Goal: Information Seeking & Learning: Learn about a topic

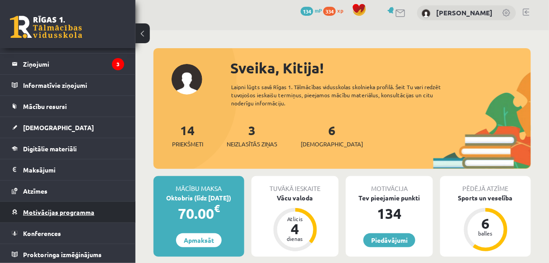
scroll to position [36, 0]
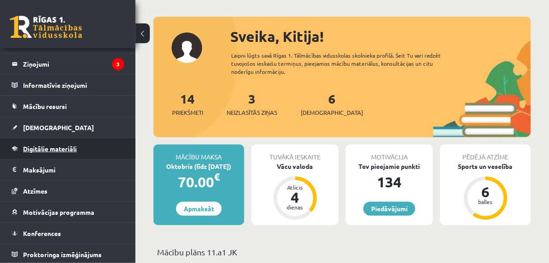
click at [55, 145] on span "Digitālie materiāli" at bounding box center [50, 149] width 54 height 8
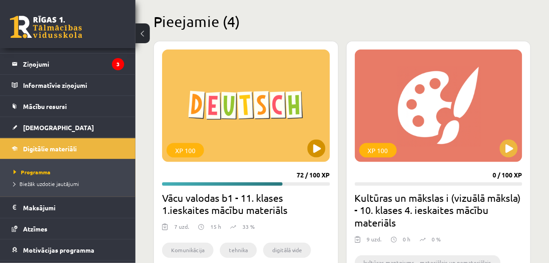
scroll to position [217, 0]
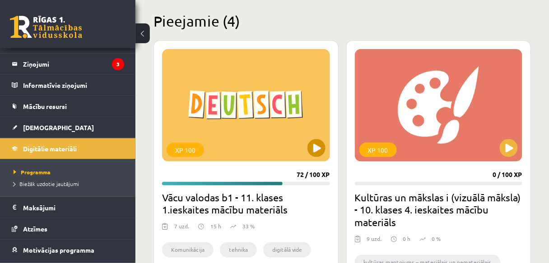
click at [229, 131] on div "XP 100" at bounding box center [246, 105] width 168 height 113
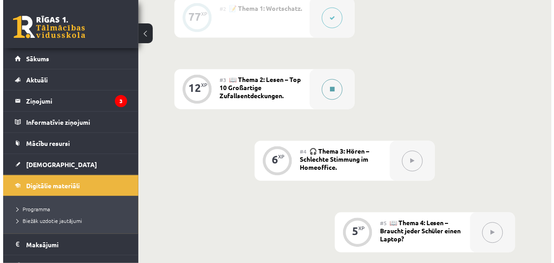
scroll to position [361, 0]
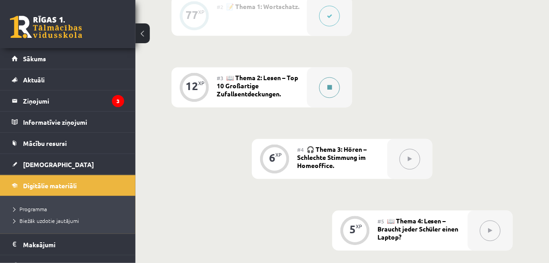
click at [319, 83] on button at bounding box center [329, 88] width 21 height 21
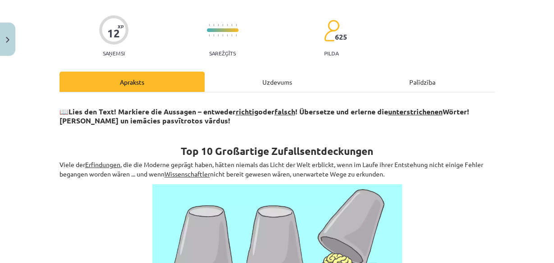
scroll to position [72, 0]
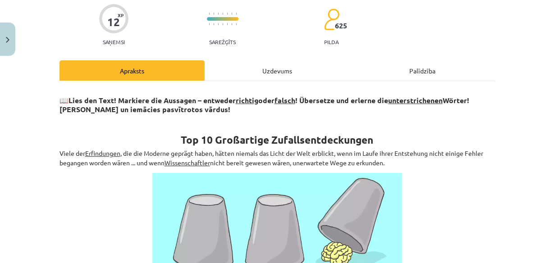
drag, startPoint x: 68, startPoint y: 99, endPoint x: 501, endPoint y: 158, distance: 436.7
click at [503, 158] on div "Mācību tēma: Vācu valodas b1 - 11. klases 1.ieskaites mācību materiāls #3 📖 The…" at bounding box center [277, 131] width 554 height 263
copy div "Lies den Text! Markiere die Aussagen – entweder richtig oder falsch ! Übersetze…"
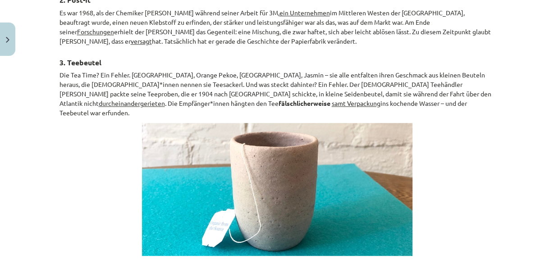
scroll to position [532, 0]
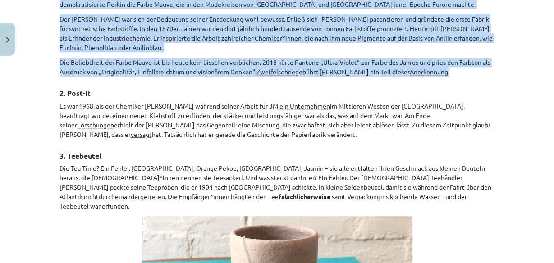
drag, startPoint x: 71, startPoint y: 83, endPoint x: 461, endPoint y: 59, distance: 390.5
copy div "Loremip Do Sita 5634 con Adipisc Elits Doeius tem incidi utlabo 54 Etdol magna …"
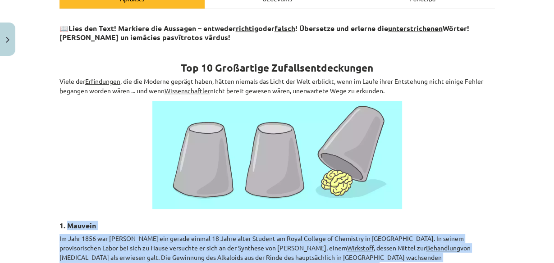
scroll to position [99, 0]
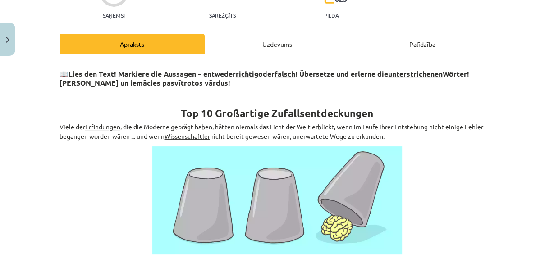
click at [283, 46] on div "Uzdevums" at bounding box center [277, 44] width 145 height 20
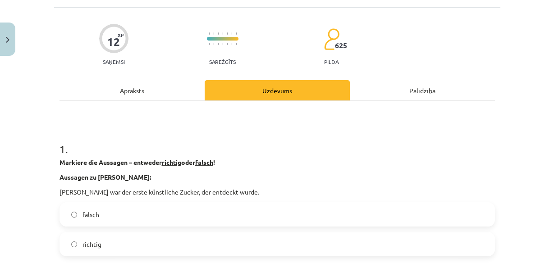
scroll to position [94, 0]
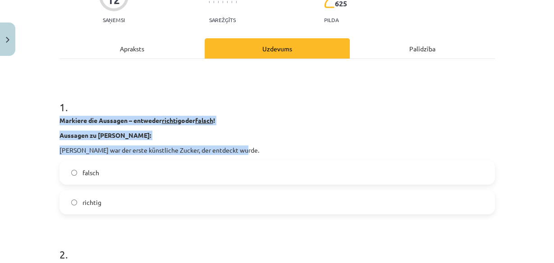
drag, startPoint x: 57, startPoint y: 120, endPoint x: 238, endPoint y: 145, distance: 182.7
click at [238, 145] on div "Markiere die Aussagen – entweder richtig oder falsch ! Aussagen zu Saccharin: S…" at bounding box center [278, 135] width 436 height 39
copy div "Markiere die Aussagen – entweder richtig oder falsch ! Aussagen zu Saccharin: S…"
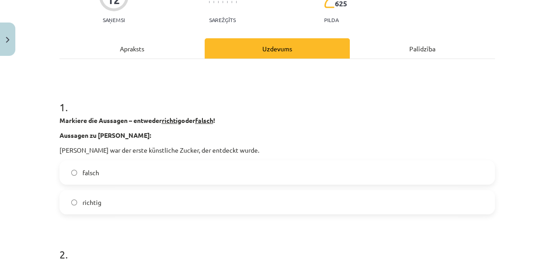
click at [102, 210] on label "richtig" at bounding box center [277, 202] width 434 height 23
click at [135, 49] on div "Apraksts" at bounding box center [132, 48] width 145 height 20
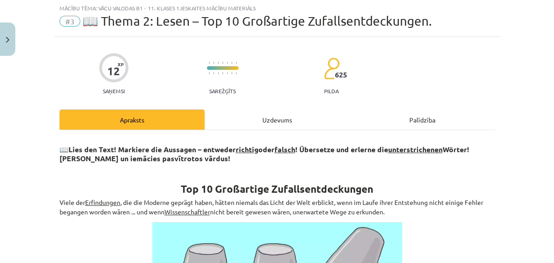
scroll to position [22, 0]
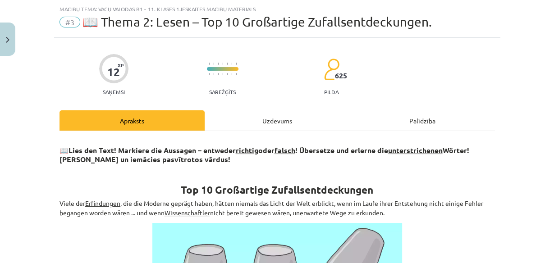
click at [275, 111] on div "Uzdevums" at bounding box center [277, 121] width 145 height 20
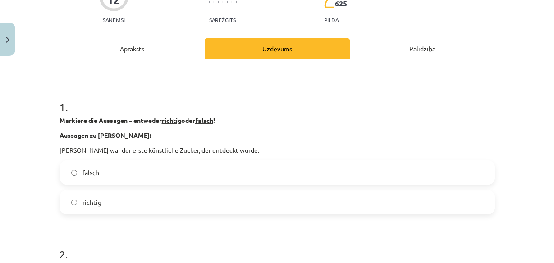
click at [162, 46] on div "Apraksts" at bounding box center [132, 48] width 145 height 20
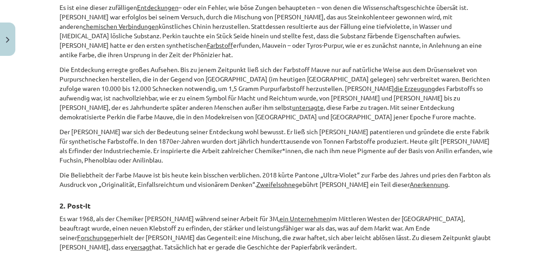
scroll to position [527, 0]
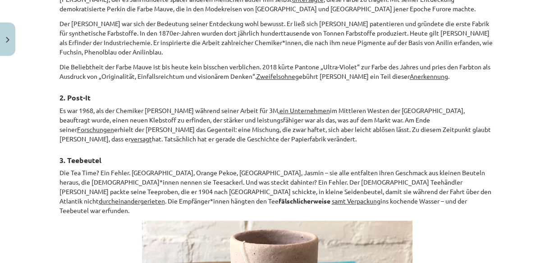
drag, startPoint x: 58, startPoint y: 87, endPoint x: 198, endPoint y: 126, distance: 145.7
copy div "2. Post-It Es war 1968, als der Chemiker Spencer Silver während seiner Arbeit f…"
click at [119, 87] on h3 "2. Post-It" at bounding box center [278, 95] width 436 height 17
drag, startPoint x: 65, startPoint y: 84, endPoint x: 215, endPoint y: 130, distance: 157.4
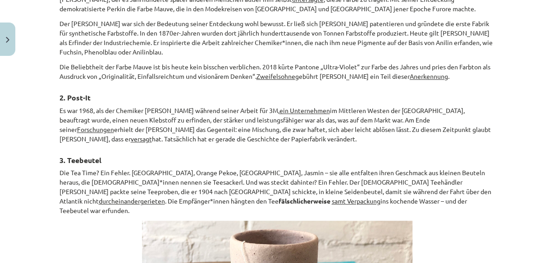
copy div "Post-It Es war 1968, als der Chemiker Spencer Silver während seiner Arbeit für …"
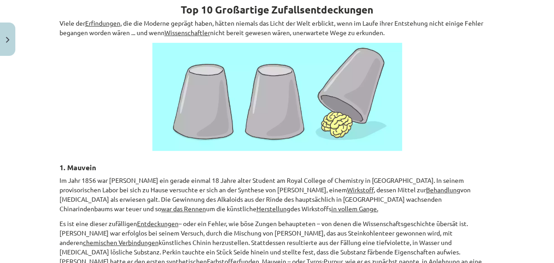
scroll to position [22, 0]
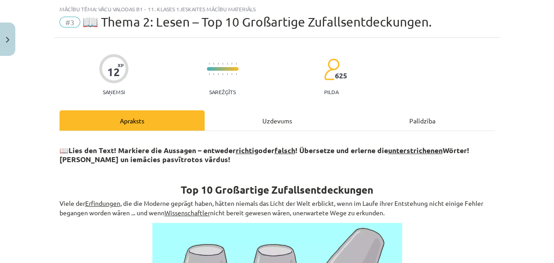
click at [246, 123] on div "Uzdevums" at bounding box center [277, 121] width 145 height 20
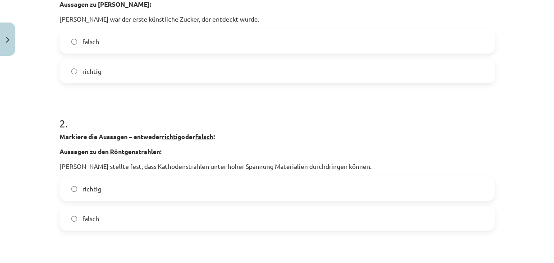
scroll to position [311, 0]
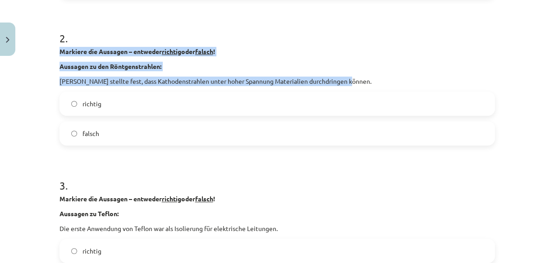
drag, startPoint x: 57, startPoint y: 52, endPoint x: 350, endPoint y: 79, distance: 293.6
click at [350, 79] on div "Markiere die Aussagen – entweder richtig oder falsch ! Aussagen zu den Röntgens…" at bounding box center [278, 66] width 436 height 39
copy div "Markiere die Aussagen – entweder richtig oder falsch ! Aussagen zu den Röntgens…"
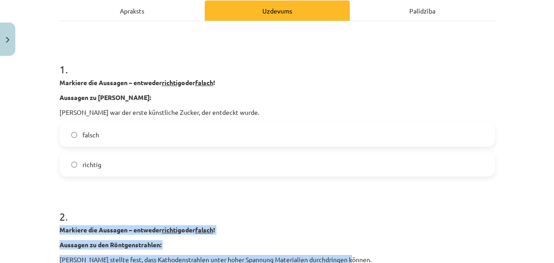
scroll to position [130, 0]
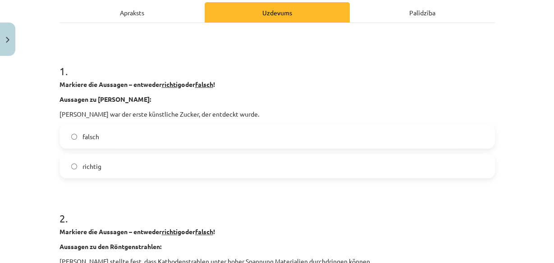
click at [134, 11] on div "Apraksts" at bounding box center [132, 12] width 145 height 20
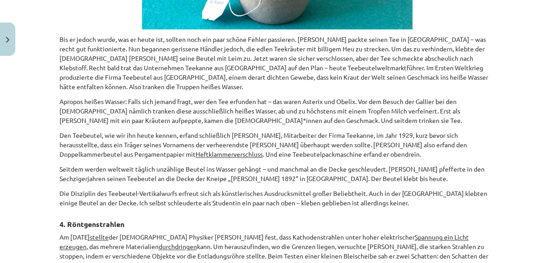
scroll to position [961, 0]
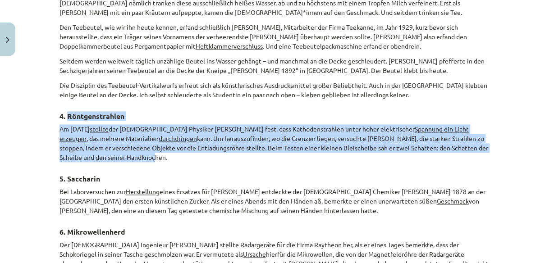
drag, startPoint x: 65, startPoint y: 94, endPoint x: 142, endPoint y: 128, distance: 83.4
copy div "Röntgenstrahlen Am 8. November 1895 stellte der deutsche Physiker Wilhelm Conra…"
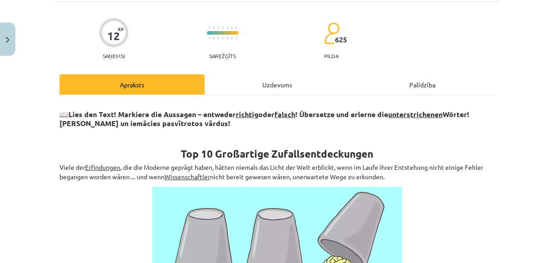
click at [277, 88] on div "Uzdevums" at bounding box center [277, 84] width 145 height 20
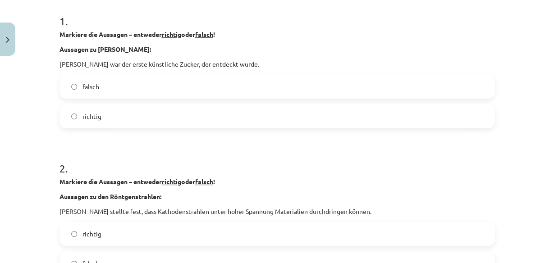
scroll to position [217, 0]
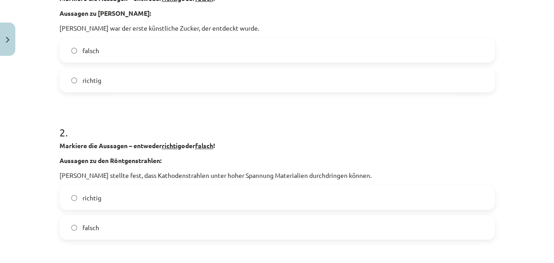
click at [143, 199] on label "richtig" at bounding box center [277, 198] width 434 height 23
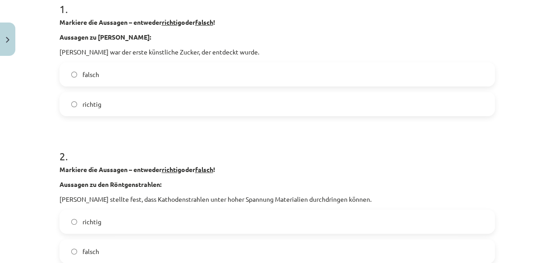
scroll to position [180, 0]
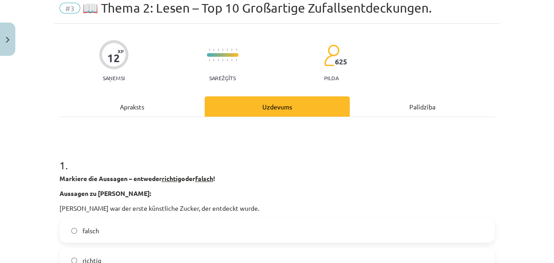
click at [142, 103] on div "Apraksts" at bounding box center [132, 107] width 145 height 20
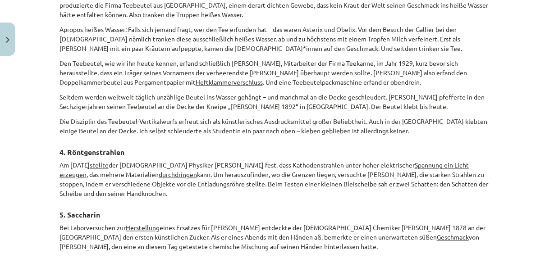
scroll to position [1033, 0]
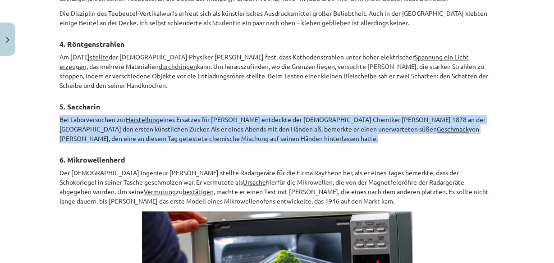
drag, startPoint x: 57, startPoint y: 97, endPoint x: 336, endPoint y: 115, distance: 279.4
click at [341, 117] on p "Bei Laborversuchen zur Herstellung eines Ersatzes für Kohlenteer entdeckte der …" at bounding box center [278, 129] width 436 height 28
copy p "Bei Laborversuchen zur Herstellung eines Ersatzes für Kohlenteer entdeckte der …"
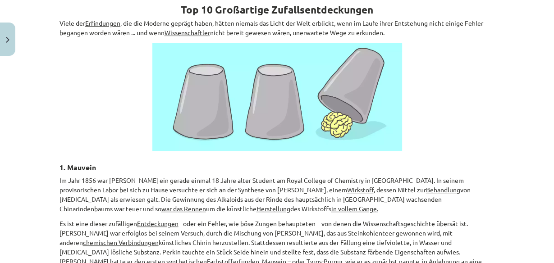
scroll to position [0, 0]
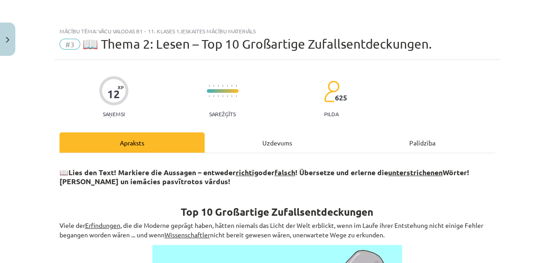
click at [256, 145] on div "Uzdevums" at bounding box center [277, 143] width 145 height 20
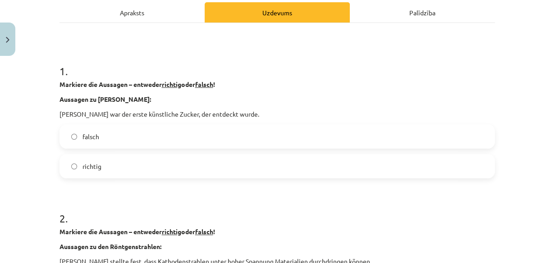
scroll to position [203, 0]
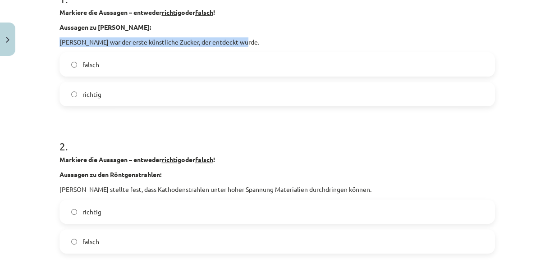
drag, startPoint x: 57, startPoint y: 41, endPoint x: 244, endPoint y: 42, distance: 186.8
click at [244, 42] on p "Saccharin war der erste künstliche Zucker, der entdeckt wurde." at bounding box center [278, 41] width 436 height 9
copy p "Saccharin war der erste künstliche Zucker, der entdeckt wurde."
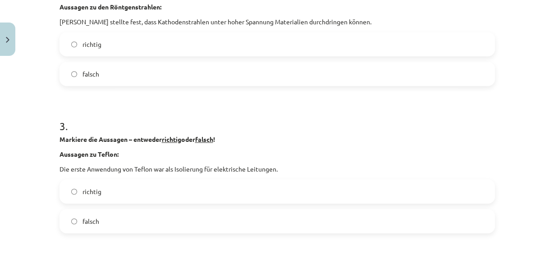
scroll to position [383, 0]
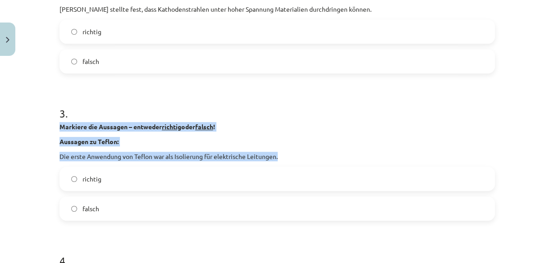
drag, startPoint x: 58, startPoint y: 125, endPoint x: 266, endPoint y: 157, distance: 211.0
click at [286, 158] on div "Markiere die Aussagen – entweder richtig oder falsch ! Aussagen zu Teflon: Die …" at bounding box center [278, 141] width 436 height 39
copy div "Markiere die Aussagen – entweder richtig oder falsch ! Aussagen zu Teflon: Die …"
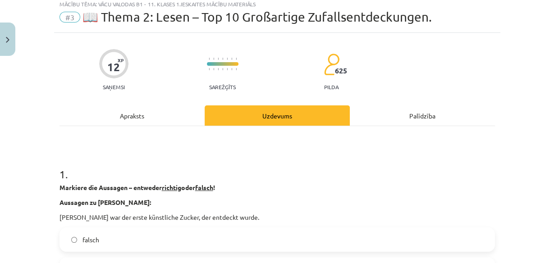
scroll to position [0, 0]
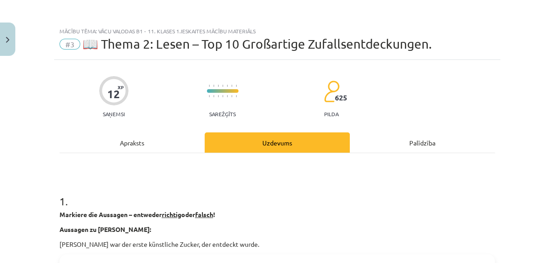
click at [148, 146] on div "Apraksts" at bounding box center [132, 143] width 145 height 20
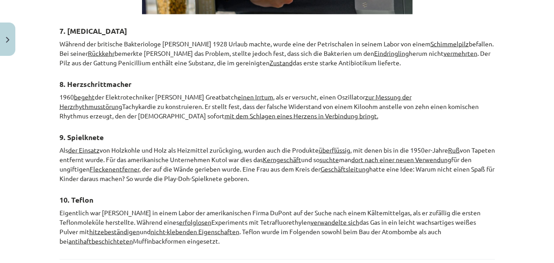
scroll to position [1394, 0]
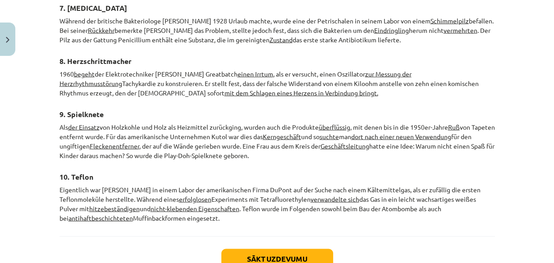
drag, startPoint x: 57, startPoint y: 163, endPoint x: 226, endPoint y: 189, distance: 170.2
click at [226, 189] on p "Eigentlich war Roy J. Plunkett in einem Labor der amerikanischen Firma DuPont a…" at bounding box center [278, 204] width 436 height 38
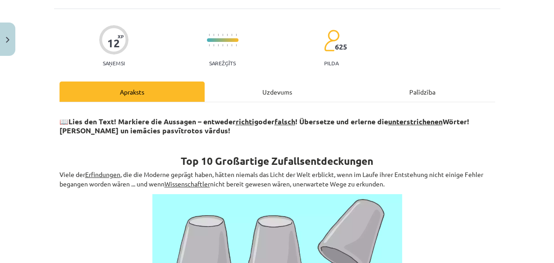
scroll to position [22, 0]
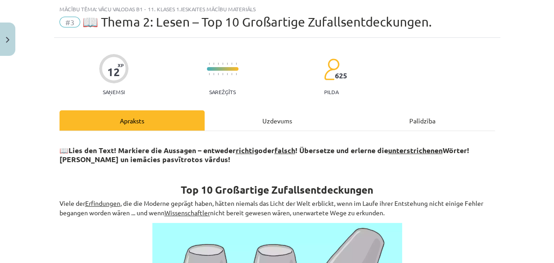
click at [254, 125] on div "Uzdevums" at bounding box center [277, 121] width 145 height 20
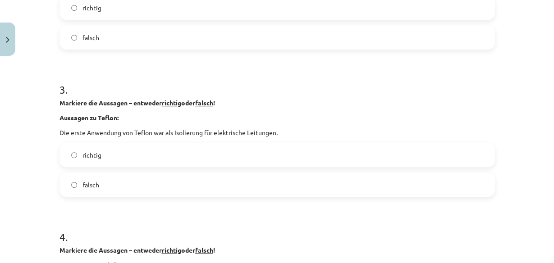
scroll to position [419, 0]
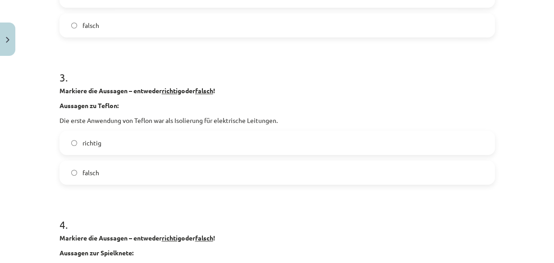
click at [128, 178] on label "falsch" at bounding box center [277, 173] width 434 height 23
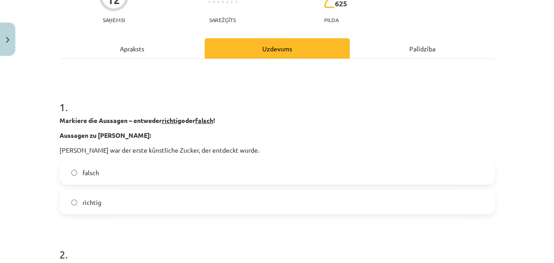
click at [154, 41] on div "Apraksts" at bounding box center [132, 48] width 145 height 20
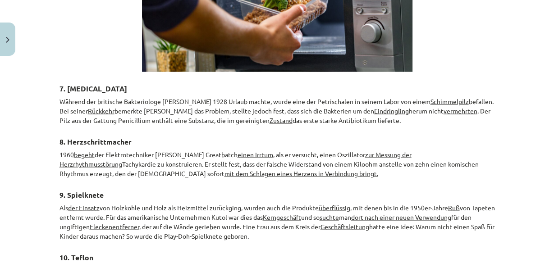
scroll to position [1358, 0]
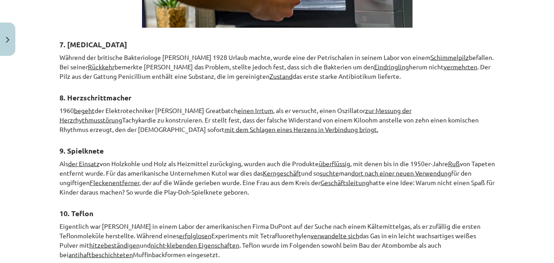
drag, startPoint x: 58, startPoint y: 139, endPoint x: 340, endPoint y: 165, distance: 282.7
click at [340, 165] on p "Als der Einsatz von Holzkohle und Holz als Heizmittel zurückging, wurden auch d…" at bounding box center [278, 178] width 436 height 38
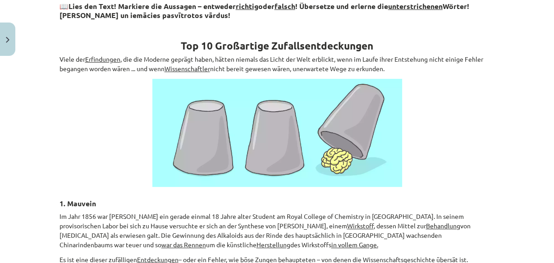
scroll to position [0, 0]
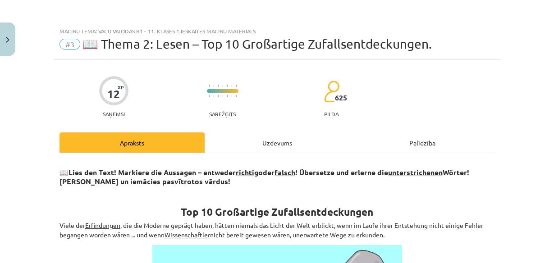
click at [253, 140] on div "Uzdevums" at bounding box center [277, 143] width 145 height 20
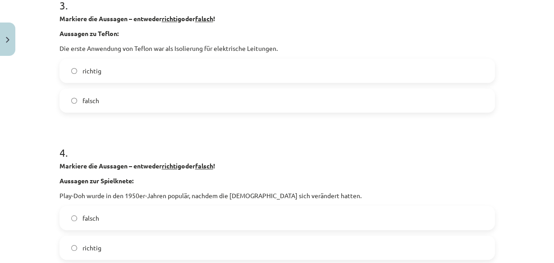
scroll to position [527, 0]
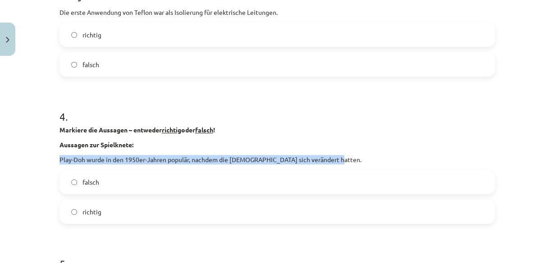
drag, startPoint x: 57, startPoint y: 160, endPoint x: 344, endPoint y: 160, distance: 286.9
click at [344, 160] on p "Play-Doh wurde in den 1950er-Jahren populär, nachdem die Heizmethoden sich verä…" at bounding box center [278, 159] width 436 height 9
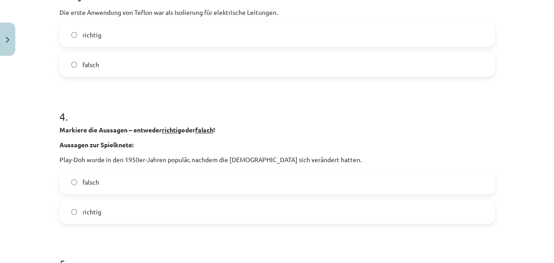
click at [127, 180] on label "falsch" at bounding box center [277, 182] width 434 height 23
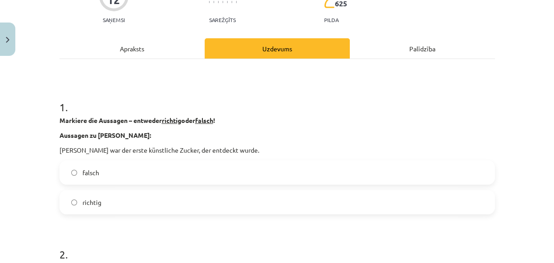
scroll to position [0, 0]
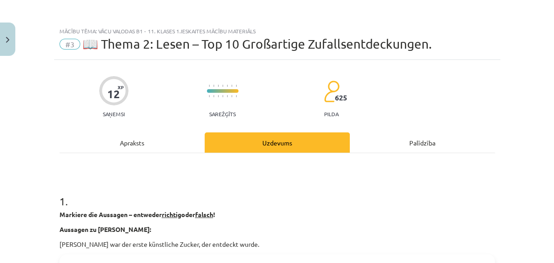
click at [109, 136] on div "Apraksts" at bounding box center [132, 143] width 145 height 20
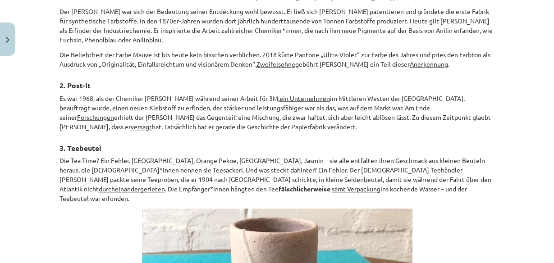
scroll to position [600, 0]
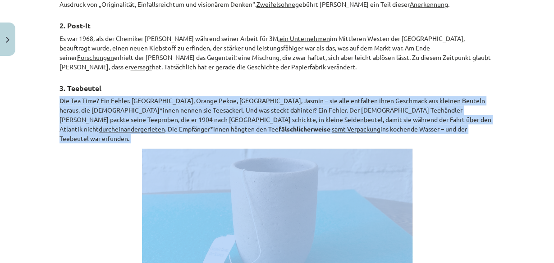
drag, startPoint x: 57, startPoint y: 88, endPoint x: 399, endPoint y: 104, distance: 342.8
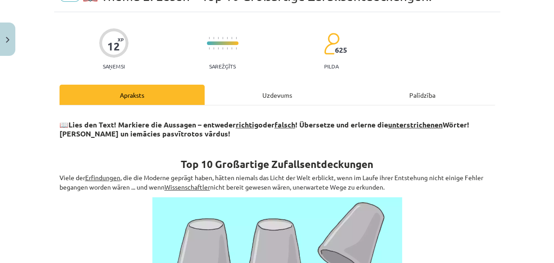
scroll to position [0, 0]
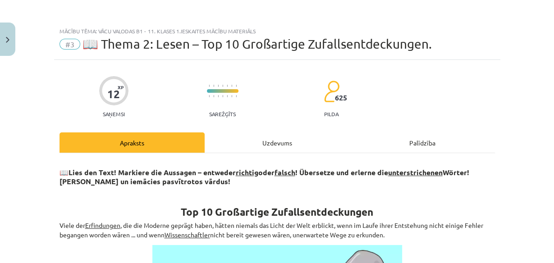
click at [252, 145] on div "Uzdevums" at bounding box center [277, 143] width 145 height 20
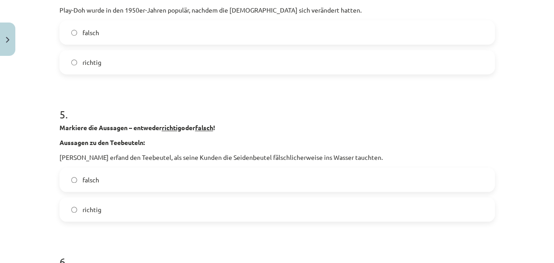
scroll to position [708, 0]
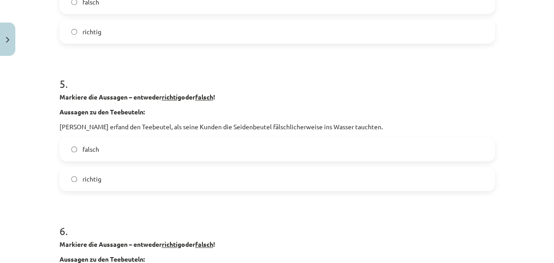
drag, startPoint x: 58, startPoint y: 111, endPoint x: 416, endPoint y: 126, distance: 358.5
click at [416, 126] on div "Markiere die Aussagen – entweder richtig oder falsch ! Aussagen zu den Teebeute…" at bounding box center [278, 111] width 436 height 39
click at [155, 182] on label "richtig" at bounding box center [277, 179] width 434 height 23
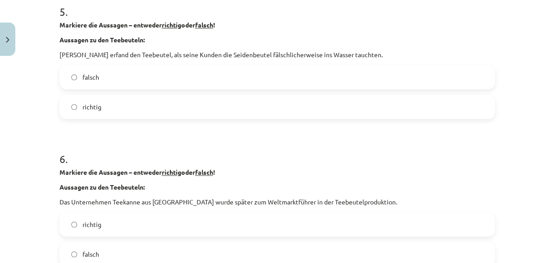
scroll to position [852, 0]
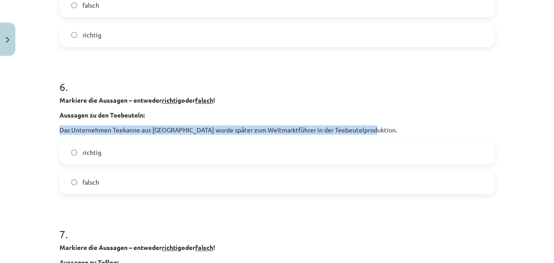
drag, startPoint x: 57, startPoint y: 129, endPoint x: 424, endPoint y: 130, distance: 366.8
click at [424, 130] on p "Das Unternehmen Teekanne aus Düsseldorf wurde später zum Weltmarktführer in der…" at bounding box center [278, 129] width 436 height 9
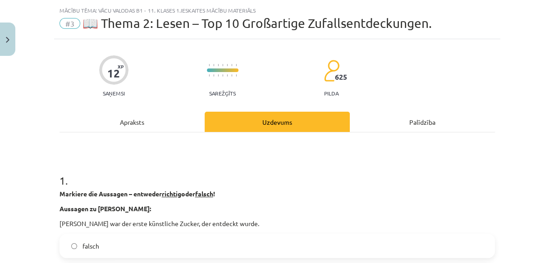
scroll to position [0, 0]
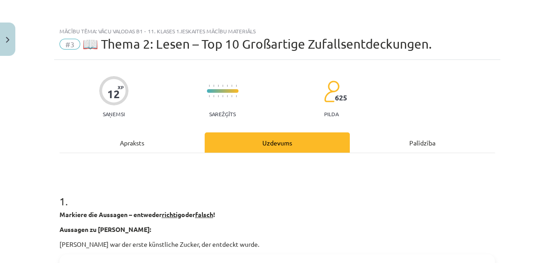
click at [166, 142] on div "Apraksts" at bounding box center [132, 143] width 145 height 20
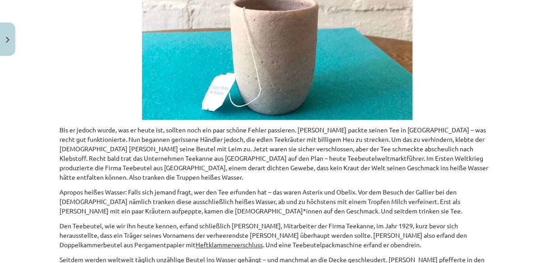
scroll to position [816, 0]
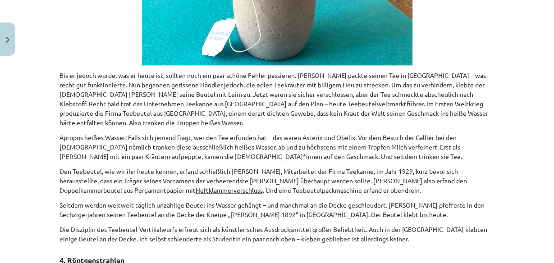
drag, startPoint x: 56, startPoint y: 51, endPoint x: 445, endPoint y: 219, distance: 423.0
click at [445, 220] on div "📖 Lies den Text! Markiere die Aussagen – entweder richtig oder falsch ! Überset…" at bounding box center [278, 72] width 436 height 1455
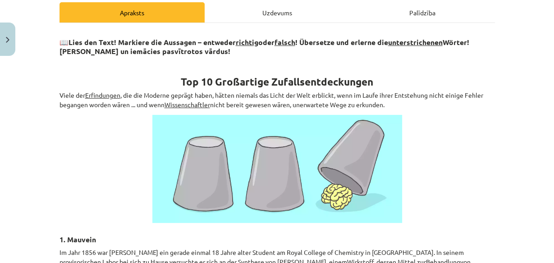
scroll to position [22, 0]
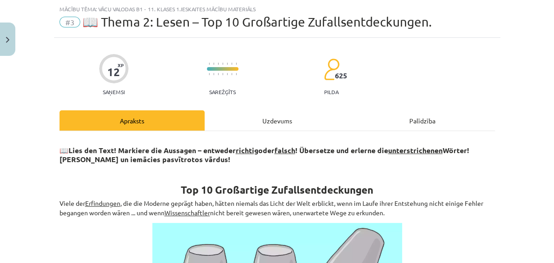
click at [247, 121] on div "Uzdevums" at bounding box center [277, 121] width 145 height 20
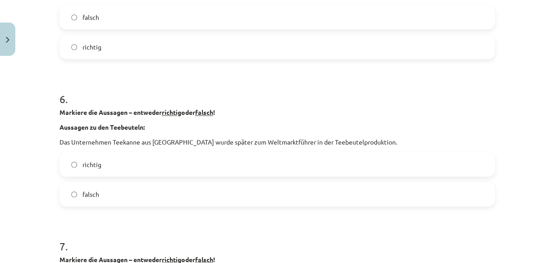
scroll to position [852, 0]
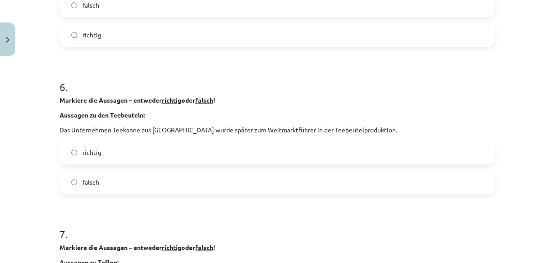
click at [140, 149] on label "richtig" at bounding box center [277, 152] width 434 height 23
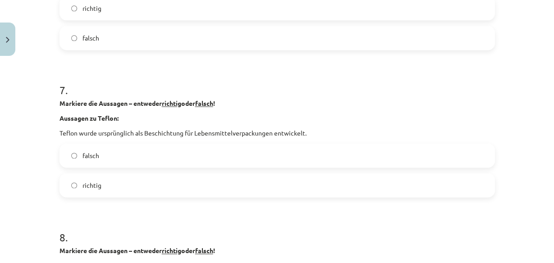
scroll to position [1069, 0]
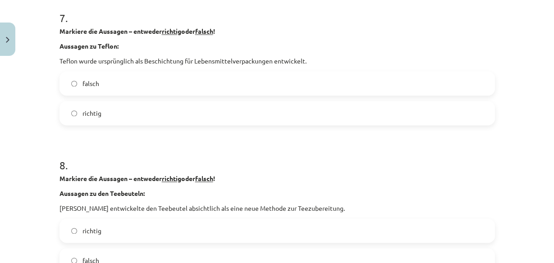
drag, startPoint x: 58, startPoint y: 193, endPoint x: 331, endPoint y: 209, distance: 273.4
click at [374, 209] on div "Markiere die Aussagen – entweder richtig oder falsch ! Aussagen zu den Teebeute…" at bounding box center [278, 193] width 436 height 39
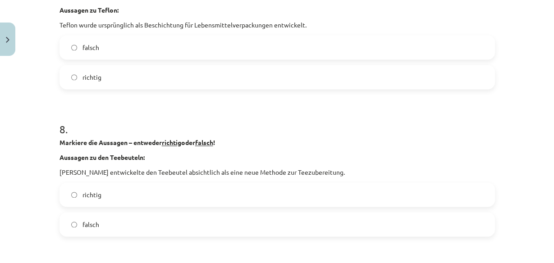
scroll to position [1141, 0]
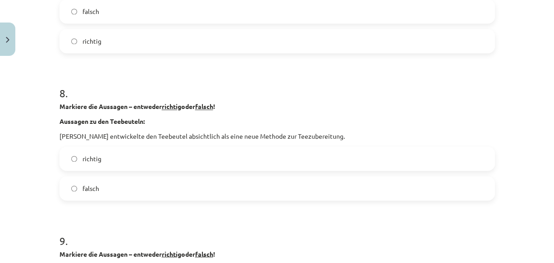
click at [123, 152] on label "richtig" at bounding box center [277, 159] width 434 height 23
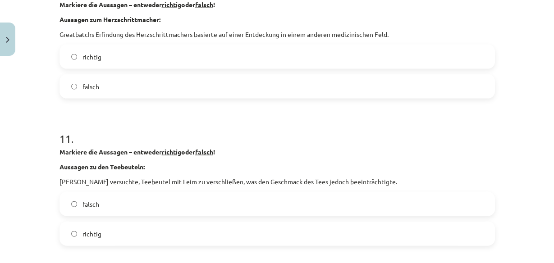
scroll to position [1610, 0]
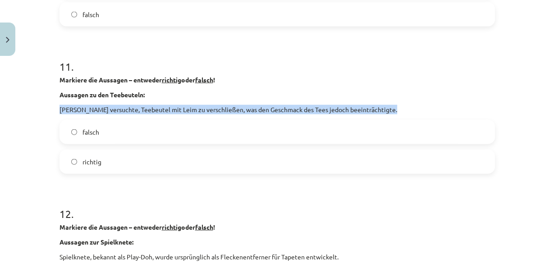
drag, startPoint x: 79, startPoint y: 109, endPoint x: 423, endPoint y: 109, distance: 344.2
click at [423, 109] on p "John Horniman versuchte, Teebeutel mit Leim zu verschließen, was den Geschmack …" at bounding box center [278, 109] width 436 height 9
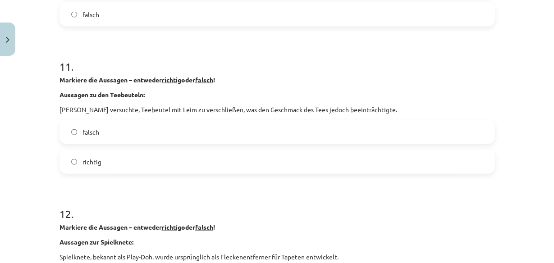
click at [115, 166] on label "richtig" at bounding box center [277, 162] width 434 height 23
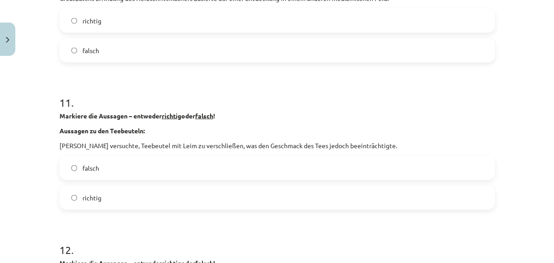
scroll to position [1718, 0]
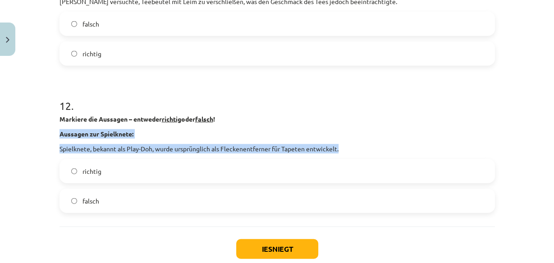
drag, startPoint x: 58, startPoint y: 134, endPoint x: 340, endPoint y: 144, distance: 282.2
click at [340, 144] on div "Markiere die Aussagen – entweder richtig oder falsch ! Aussagen zur Spielknete:…" at bounding box center [278, 134] width 436 height 39
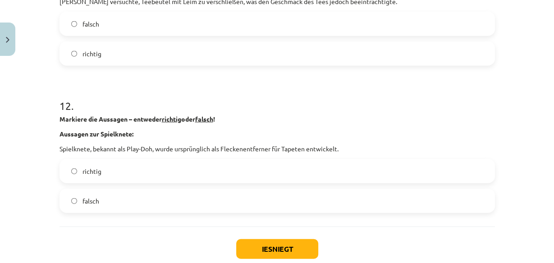
click at [97, 176] on label "richtig" at bounding box center [277, 171] width 434 height 23
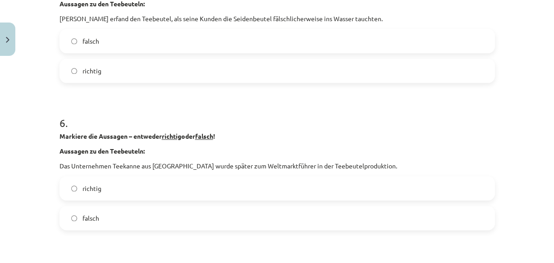
scroll to position [961, 0]
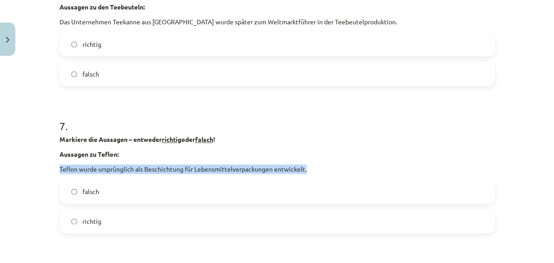
drag, startPoint x: 57, startPoint y: 168, endPoint x: 307, endPoint y: 164, distance: 249.5
click at [307, 165] on p "Teflon wurde ursprünglich als Beschichtung für Lebensmittelverpackungen entwick…" at bounding box center [278, 169] width 436 height 9
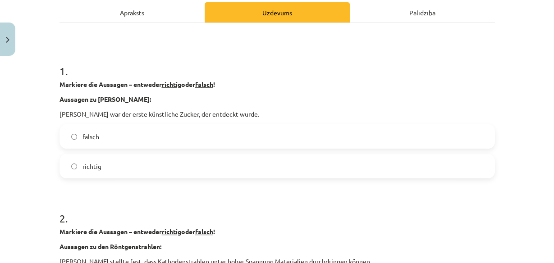
scroll to position [22, 0]
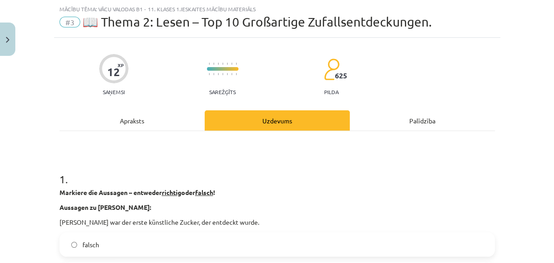
click at [140, 125] on div "Apraksts" at bounding box center [132, 121] width 145 height 20
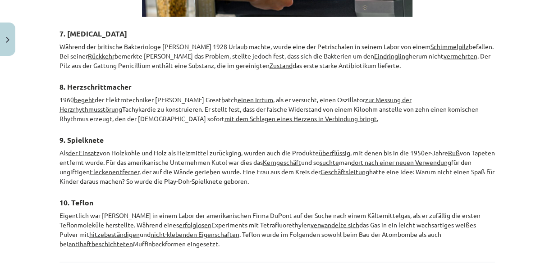
scroll to position [1394, 0]
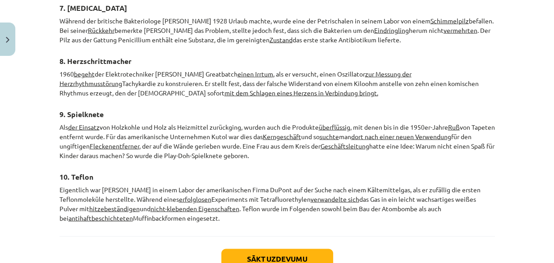
drag, startPoint x: 57, startPoint y: 163, endPoint x: 222, endPoint y: 190, distance: 167.3
click at [220, 196] on p "Eigentlich war Roy J. Plunkett in einem Labor der amerikanischen Firma DuPont a…" at bounding box center [278, 204] width 436 height 38
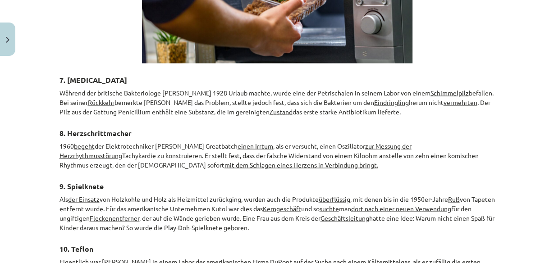
scroll to position [1321, 0]
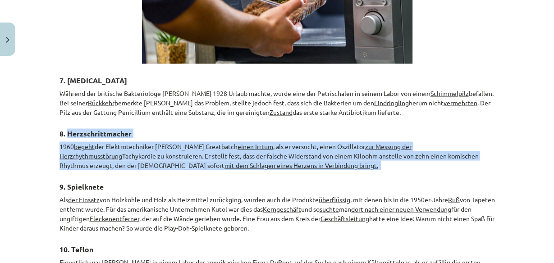
drag, startPoint x: 64, startPoint y: 108, endPoint x: 301, endPoint y: 142, distance: 239.8
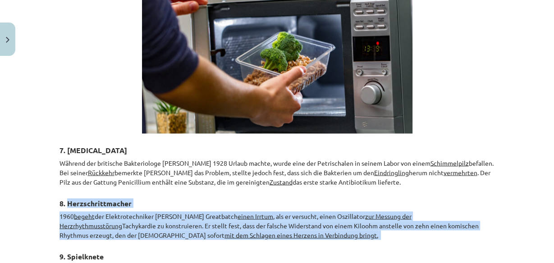
scroll to position [1285, 0]
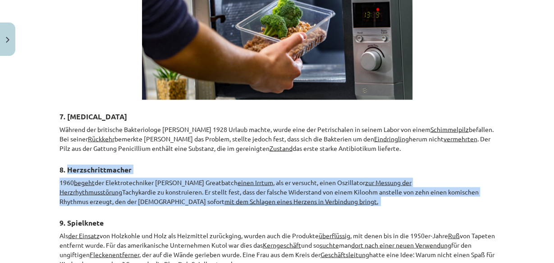
drag, startPoint x: 64, startPoint y: 92, endPoint x: 391, endPoint y: 116, distance: 328.0
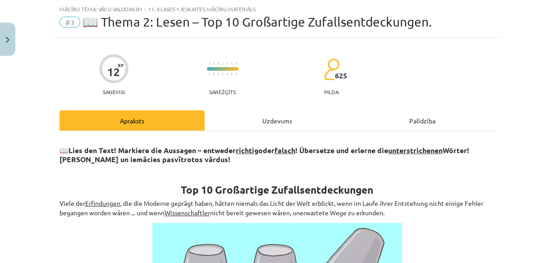
click at [269, 112] on div "Uzdevums" at bounding box center [277, 121] width 145 height 20
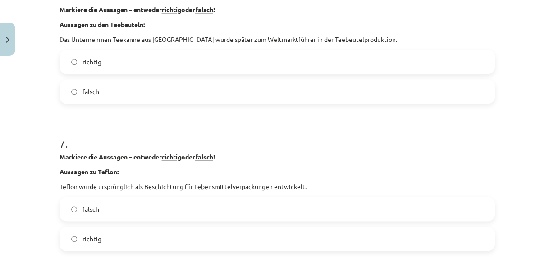
scroll to position [978, 0]
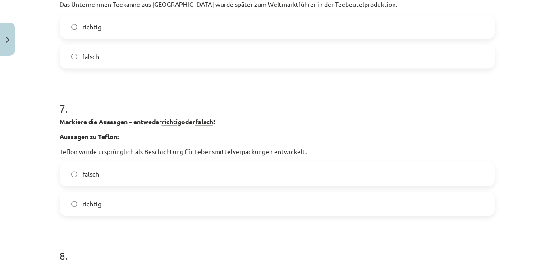
click at [88, 178] on span "falsch" at bounding box center [91, 174] width 17 height 9
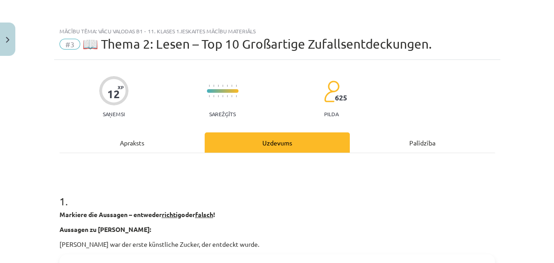
scroll to position [0, 0]
click at [148, 139] on div "Apraksts" at bounding box center [132, 143] width 145 height 20
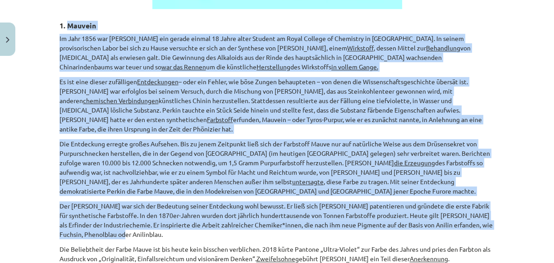
scroll to position [381, 0]
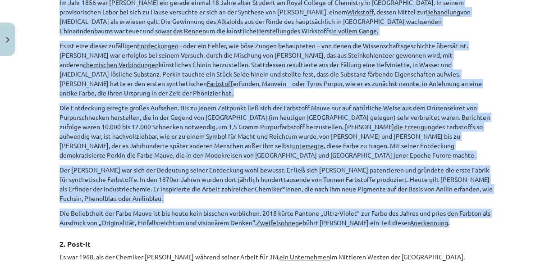
drag, startPoint x: 64, startPoint y: 128, endPoint x: 466, endPoint y: 212, distance: 410.1
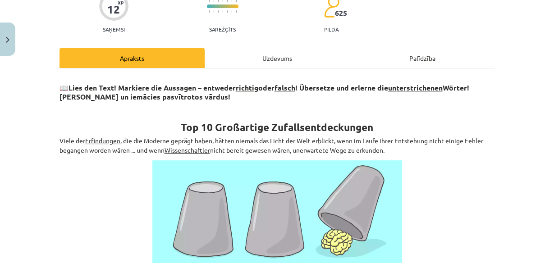
click at [270, 52] on div "Uzdevums" at bounding box center [277, 58] width 145 height 20
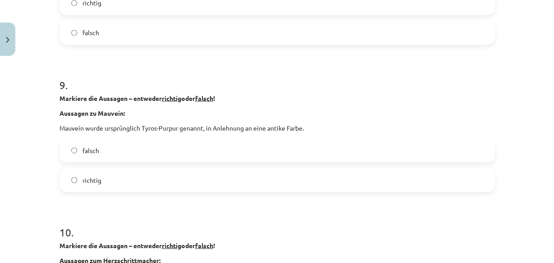
scroll to position [1333, 0]
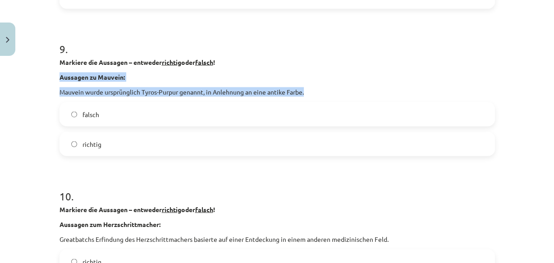
drag, startPoint x: 58, startPoint y: 77, endPoint x: 305, endPoint y: 90, distance: 247.6
click at [305, 90] on div "Markiere die Aussagen – entweder richtig oder falsch ! Aussagen zu Mauvein: Mau…" at bounding box center [278, 76] width 436 height 39
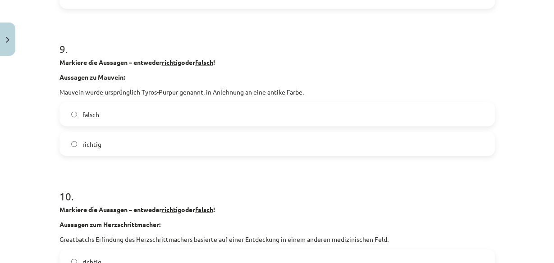
click at [148, 144] on label "richtig" at bounding box center [277, 144] width 434 height 23
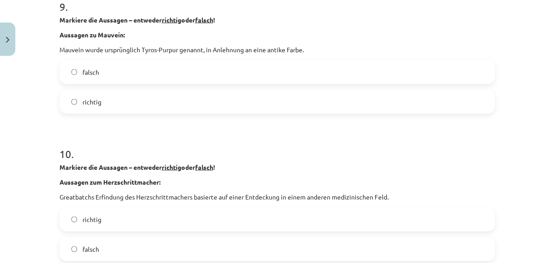
scroll to position [1441, 0]
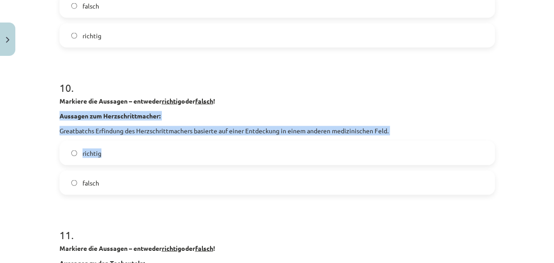
drag, startPoint x: 58, startPoint y: 116, endPoint x: 470, endPoint y: 146, distance: 412.5
click at [474, 150] on div "10 . Markiere die Aussagen – entweder richtig oder falsch ! Aussagen zum Herzsc…" at bounding box center [278, 130] width 436 height 129
click at [288, 111] on p "Aussagen zum Herzschrittmacher:" at bounding box center [278, 115] width 436 height 9
drag, startPoint x: 57, startPoint y: 114, endPoint x: 415, endPoint y: 129, distance: 358.1
click at [415, 129] on div "Markiere die Aussagen – entweder richtig oder falsch ! Aussagen zum Herzschritt…" at bounding box center [278, 116] width 436 height 39
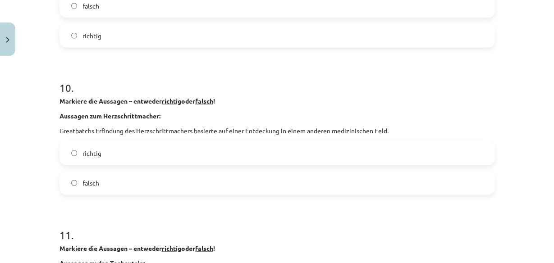
click at [117, 176] on label "falsch" at bounding box center [277, 183] width 434 height 23
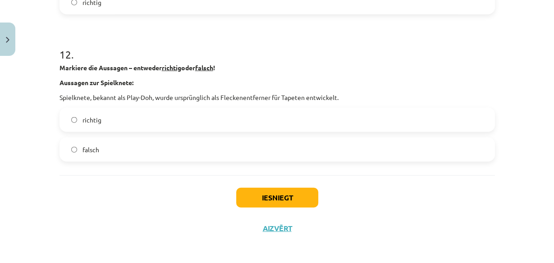
scroll to position [1772, 0]
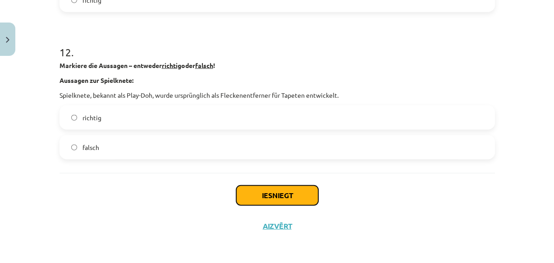
click at [266, 186] on button "Iesniegt" at bounding box center [277, 196] width 82 height 20
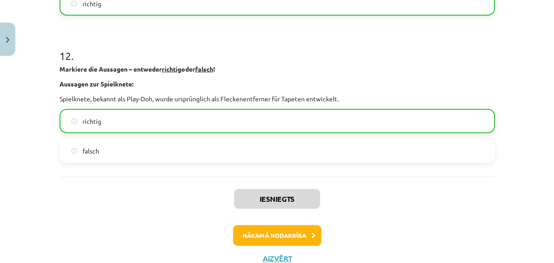
scroll to position [1801, 0]
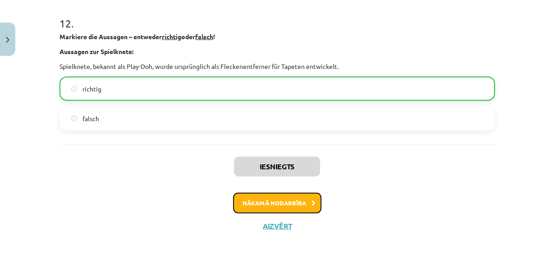
click at [264, 200] on button "Nākamā nodarbība" at bounding box center [277, 203] width 88 height 21
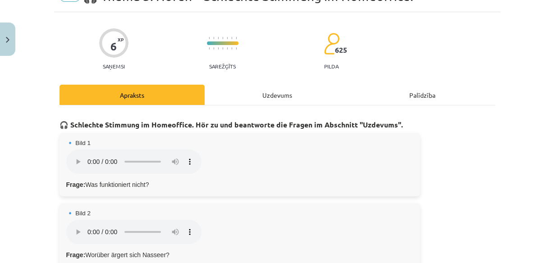
scroll to position [58, 0]
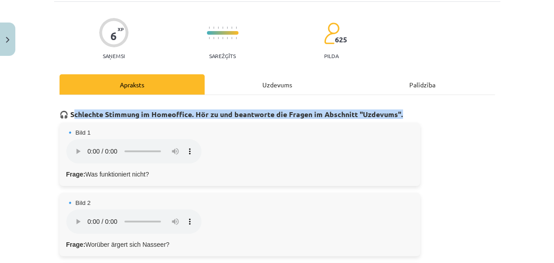
drag, startPoint x: 71, startPoint y: 115, endPoint x: 416, endPoint y: 115, distance: 345.1
click at [416, 115] on h3 "🎧 Schlechte Stimmung im Homeoffice. Hör zu und beantworte die Fragen im Abschni…" at bounding box center [278, 111] width 436 height 17
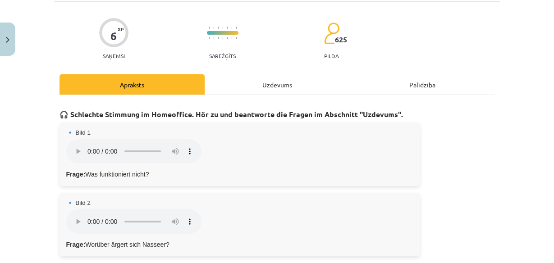
click at [217, 155] on div "🔹 Bild 1 Dein Browser unterstützt das Audio-Element nicht. Frage: Was funktioni…" at bounding box center [240, 155] width 361 height 64
drag, startPoint x: 84, startPoint y: 174, endPoint x: 152, endPoint y: 173, distance: 67.7
click at [152, 173] on p "Frage: Was funktioniert nicht?" at bounding box center [239, 174] width 347 height 9
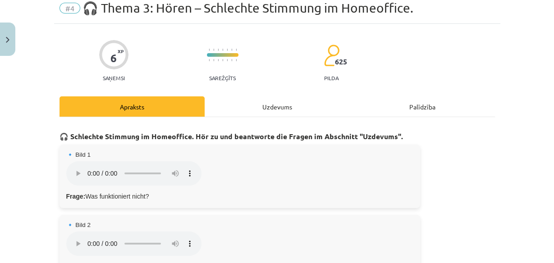
scroll to position [72, 0]
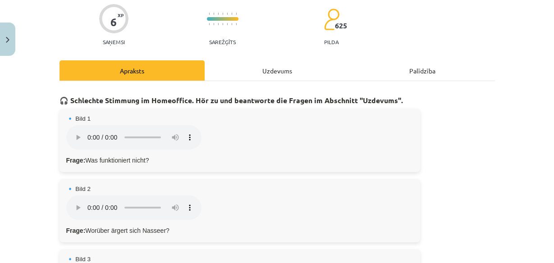
click at [281, 68] on div "Uzdevums" at bounding box center [277, 70] width 145 height 20
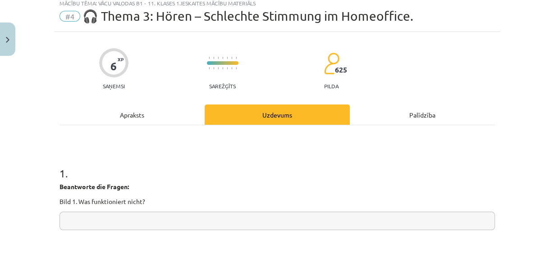
scroll to position [22, 0]
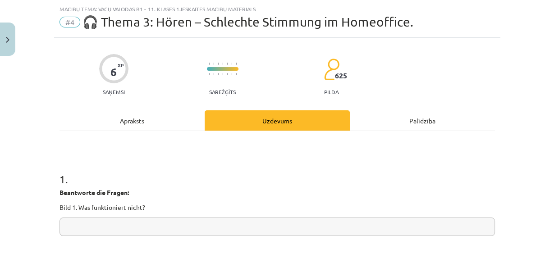
click at [137, 123] on div "Apraksts" at bounding box center [132, 121] width 145 height 20
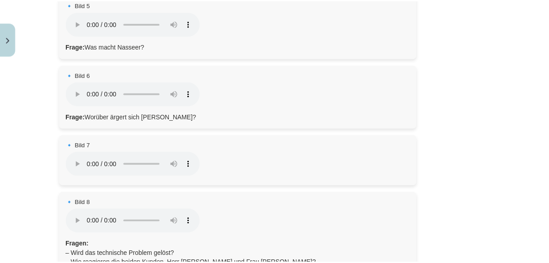
scroll to position [564, 0]
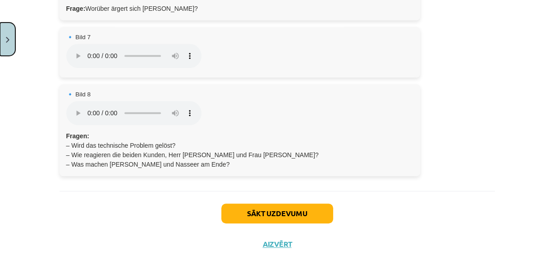
click at [0, 42] on button "Close" at bounding box center [7, 39] width 15 height 33
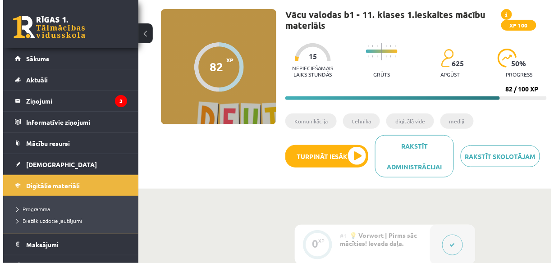
scroll to position [72, 0]
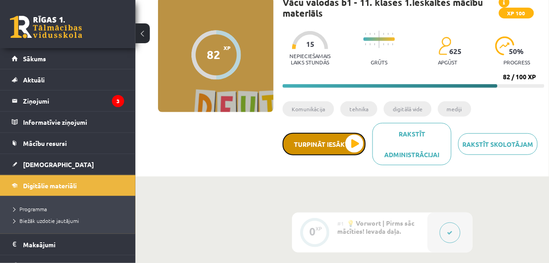
click at [357, 141] on button "Turpināt iesākto" at bounding box center [323, 144] width 83 height 23
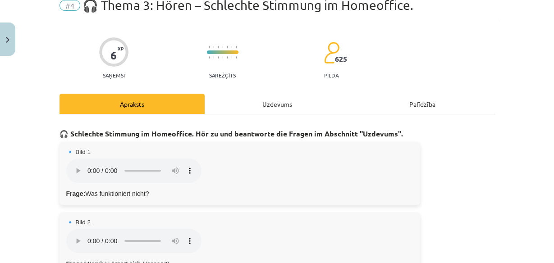
scroll to position [36, 0]
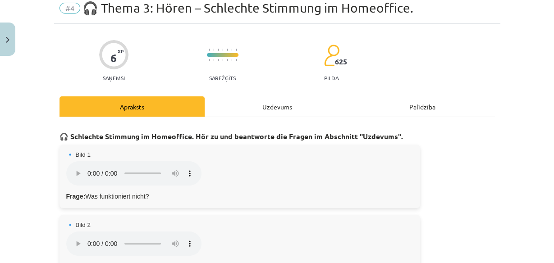
click at [244, 112] on div "Uzdevums" at bounding box center [277, 107] width 145 height 20
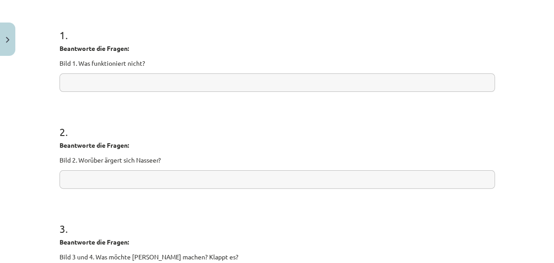
scroll to position [22, 0]
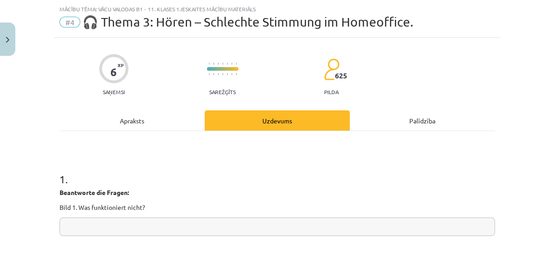
click at [143, 126] on div "Apraksts" at bounding box center [132, 121] width 145 height 20
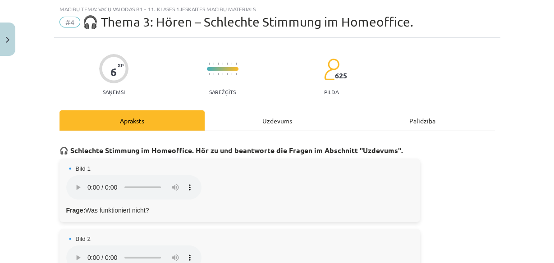
click at [287, 117] on div "Uzdevums" at bounding box center [277, 121] width 145 height 20
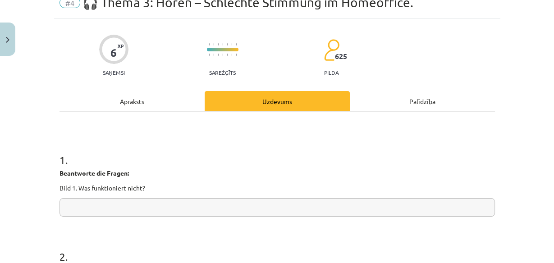
scroll to position [58, 0]
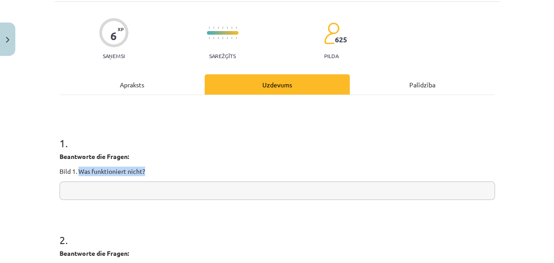
drag, startPoint x: 102, startPoint y: 169, endPoint x: 141, endPoint y: 169, distance: 38.3
click at [141, 169] on p "Bild 1. Was funktioniert nicht?" at bounding box center [278, 171] width 436 height 9
click at [131, 189] on input "text" at bounding box center [278, 191] width 436 height 18
drag, startPoint x: 130, startPoint y: 189, endPoint x: 101, endPoint y: 193, distance: 29.5
click at [101, 193] on input "text" at bounding box center [278, 191] width 436 height 18
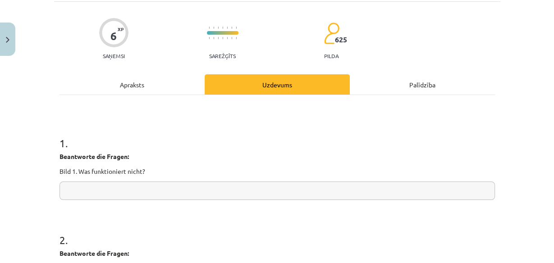
paste input "**********"
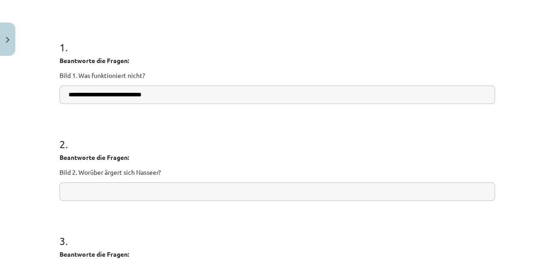
scroll to position [166, 0]
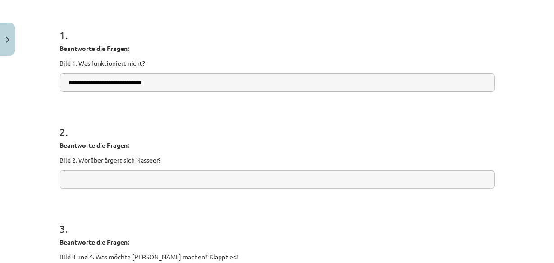
type input "**********"
drag, startPoint x: 77, startPoint y: 161, endPoint x: 155, endPoint y: 161, distance: 78.1
click at [160, 162] on p "Bild 2. Worüber ärgert sich Nasseer?" at bounding box center [278, 160] width 436 height 9
click at [316, 139] on div "2 . Beantworte die Fragen: Bild 2. Worüber ärgert sich Nasseer?" at bounding box center [278, 149] width 436 height 79
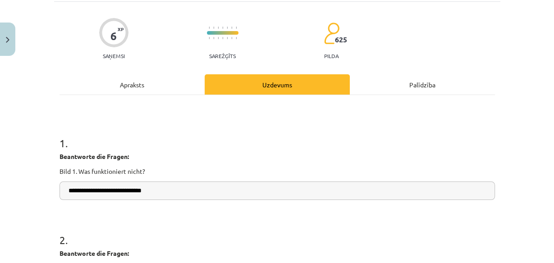
click at [154, 85] on div "Apraksts" at bounding box center [132, 84] width 145 height 20
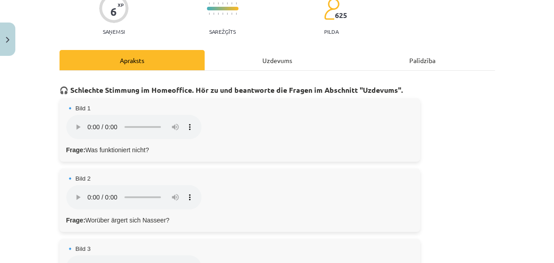
scroll to position [94, 0]
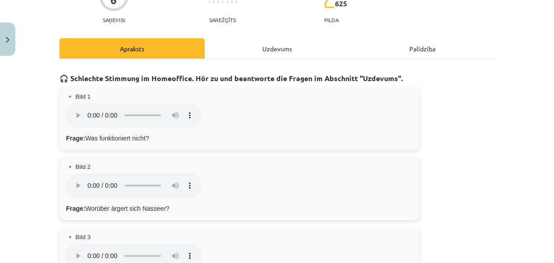
click at [259, 47] on div "Uzdevums" at bounding box center [277, 48] width 145 height 20
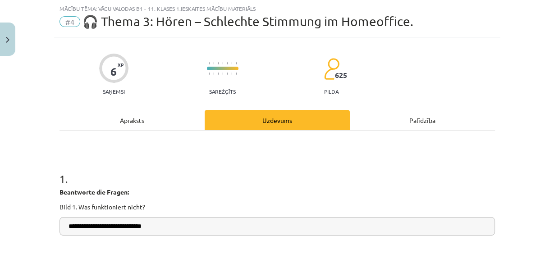
scroll to position [22, 0]
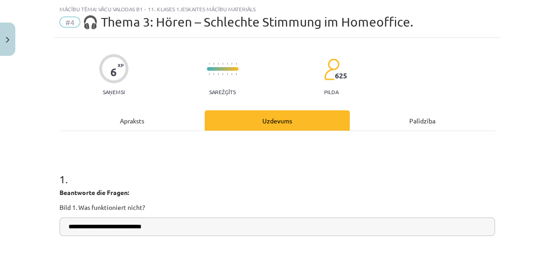
click at [137, 124] on div "Apraksts" at bounding box center [132, 121] width 145 height 20
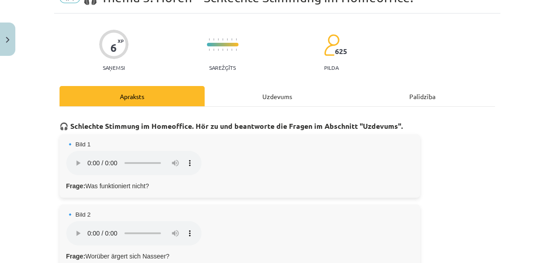
scroll to position [58, 0]
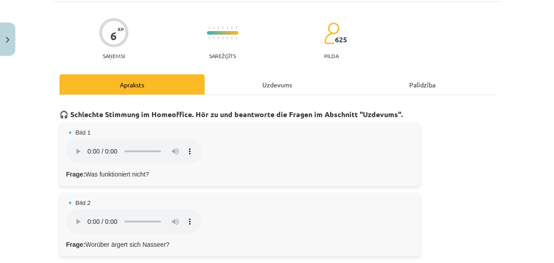
click at [228, 85] on div "Uzdevums" at bounding box center [277, 84] width 145 height 20
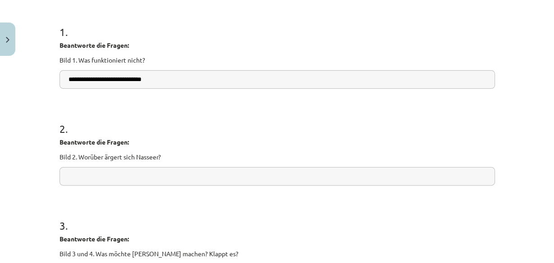
scroll to position [203, 0]
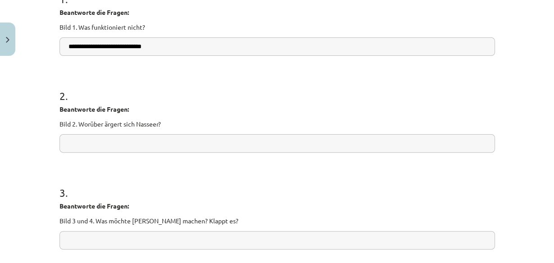
click at [148, 142] on input "text" at bounding box center [278, 143] width 436 height 18
paste input "**********"
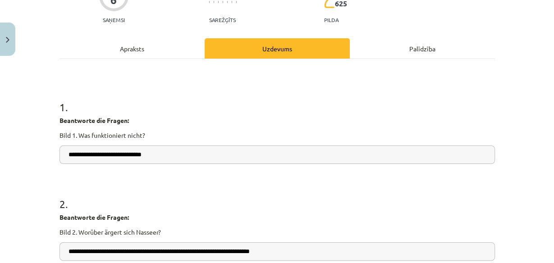
scroll to position [239, 0]
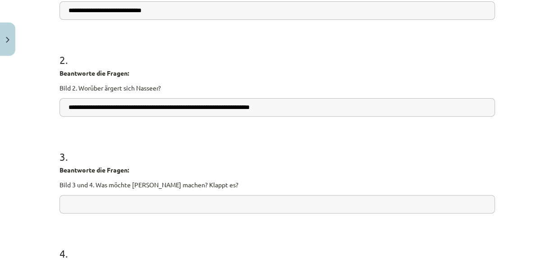
type input "**********"
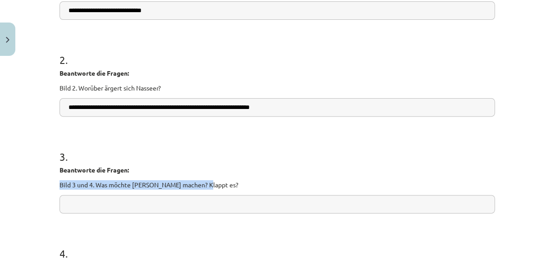
drag, startPoint x: 58, startPoint y: 184, endPoint x: 208, endPoint y: 185, distance: 150.2
click at [208, 185] on p "Bild 3 und 4. Was möchte Maja machen? Klappt es?" at bounding box center [278, 184] width 436 height 9
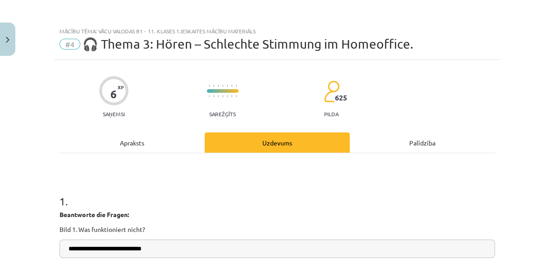
scroll to position [0, 0]
click at [141, 145] on div "Apraksts" at bounding box center [132, 143] width 145 height 20
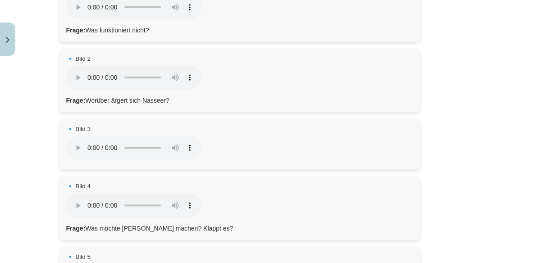
scroll to position [239, 0]
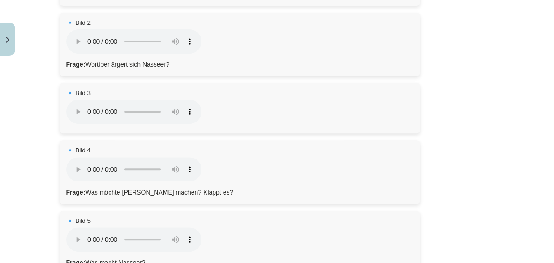
click at [67, 91] on h4 "🔹 Bild 3" at bounding box center [239, 93] width 347 height 7
drag, startPoint x: 81, startPoint y: 93, endPoint x: 87, endPoint y: 93, distance: 5.4
click at [82, 93] on h4 "🔹 Bild 3" at bounding box center [239, 93] width 347 height 7
click at [87, 93] on h4 "🔹 Bild 3" at bounding box center [239, 93] width 347 height 7
click at [212, 112] on div "🔹 Bild 3 Dein Browser unterstützt das Audio-Element nicht." at bounding box center [240, 108] width 361 height 51
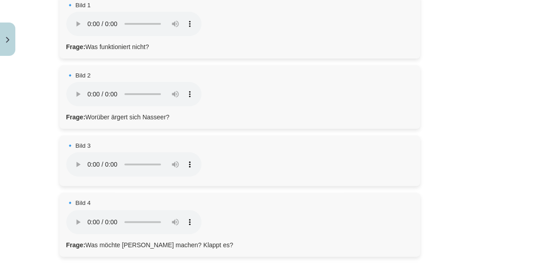
scroll to position [222, 0]
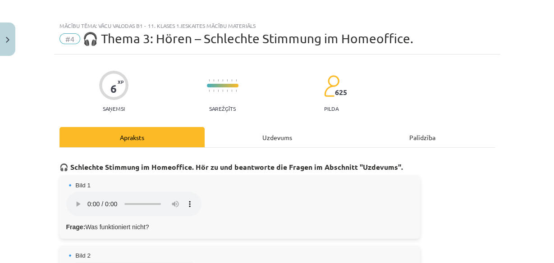
click at [296, 132] on div "Uzdevums" at bounding box center [277, 137] width 145 height 20
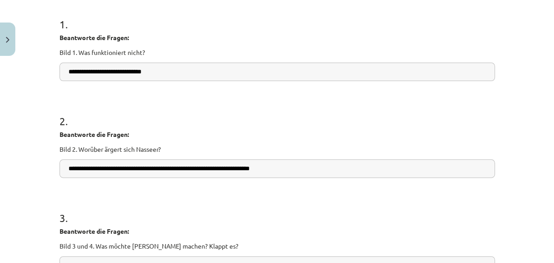
scroll to position [94, 0]
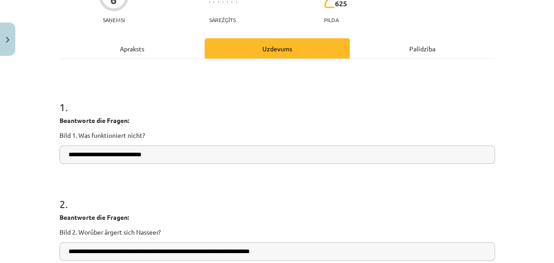
click at [161, 51] on div "Apraksts" at bounding box center [132, 48] width 145 height 20
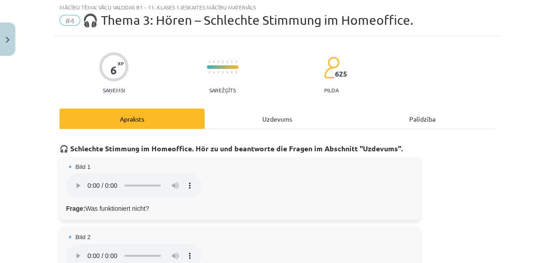
scroll to position [22, 0]
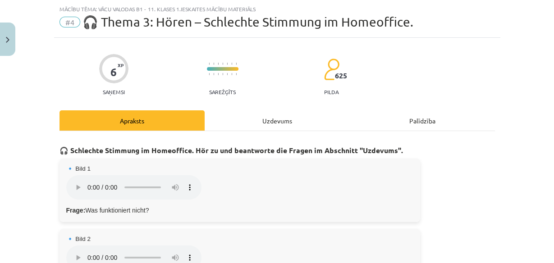
click at [273, 120] on div "Uzdevums" at bounding box center [277, 121] width 145 height 20
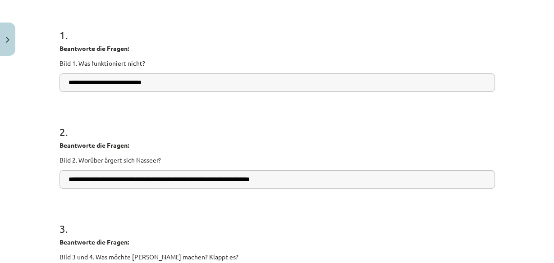
scroll to position [58, 0]
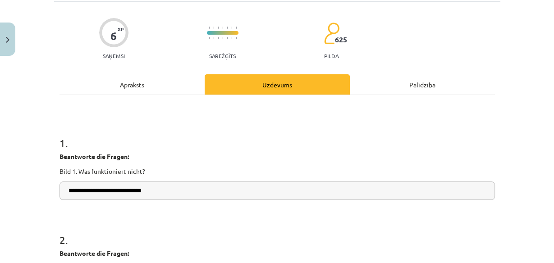
click at [128, 84] on div "Apraksts" at bounding box center [132, 84] width 145 height 20
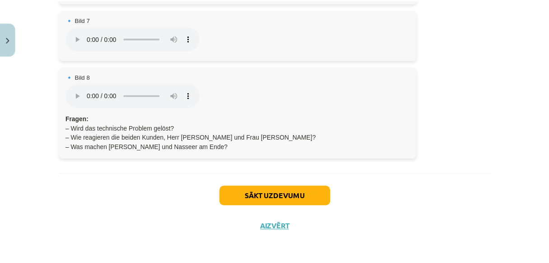
scroll to position [583, 0]
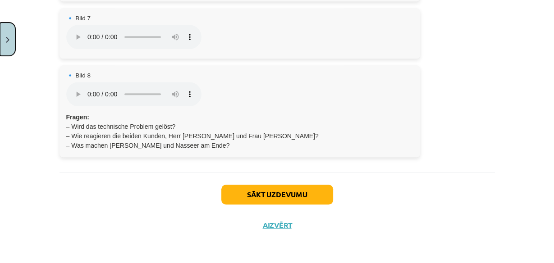
click at [10, 45] on button "Close" at bounding box center [7, 39] width 15 height 33
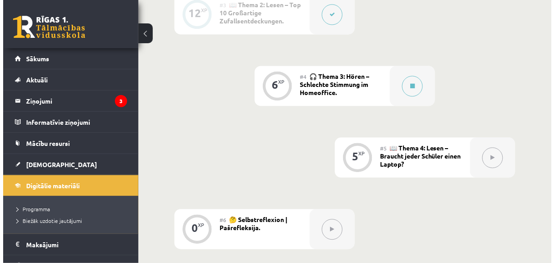
scroll to position [433, 0]
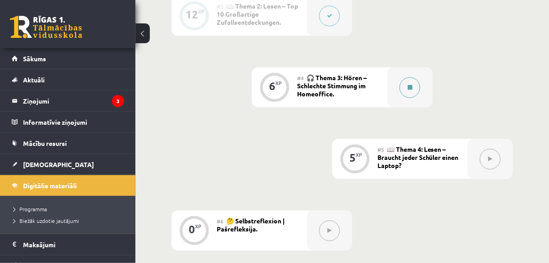
click at [406, 91] on button at bounding box center [409, 87] width 21 height 21
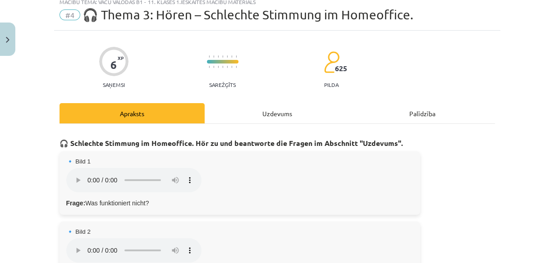
scroll to position [36, 0]
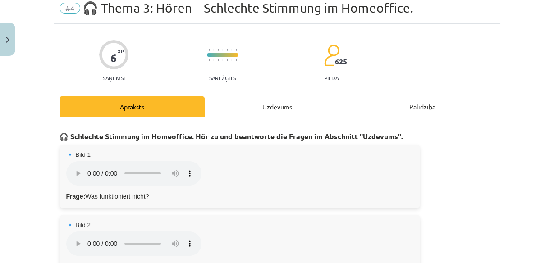
click at [264, 100] on div "Uzdevums" at bounding box center [277, 107] width 145 height 20
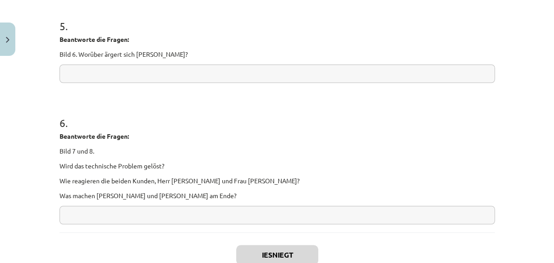
scroll to position [624, 0]
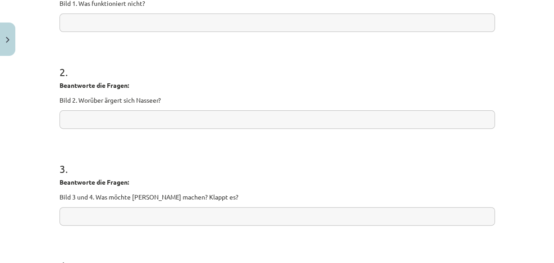
click at [247, 119] on input "text" at bounding box center [278, 120] width 436 height 18
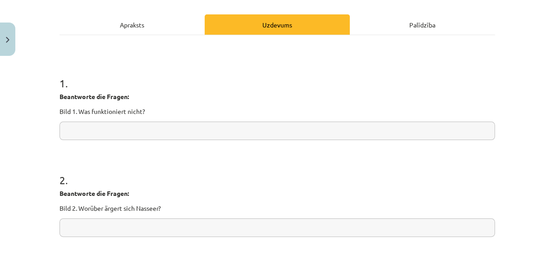
click at [408, 31] on div "Palīdzība" at bounding box center [422, 24] width 145 height 20
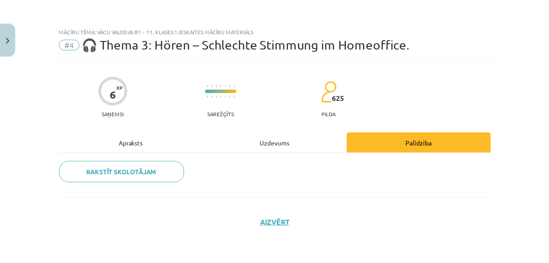
scroll to position [0, 0]
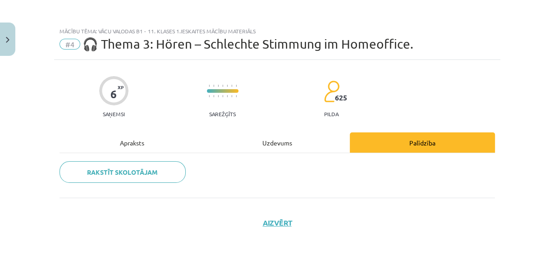
click at [295, 136] on div "Uzdevums" at bounding box center [277, 143] width 145 height 20
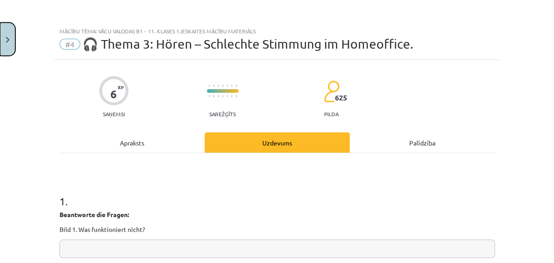
click at [12, 44] on button "Close" at bounding box center [7, 39] width 15 height 33
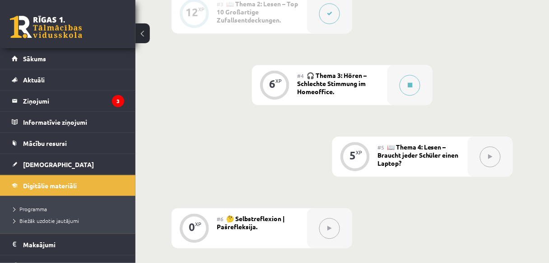
scroll to position [434, 0]
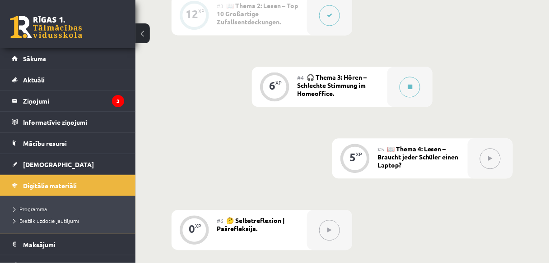
click at [490, 154] on button at bounding box center [490, 158] width 21 height 21
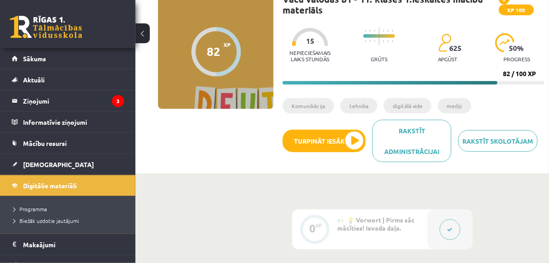
scroll to position [37, 0]
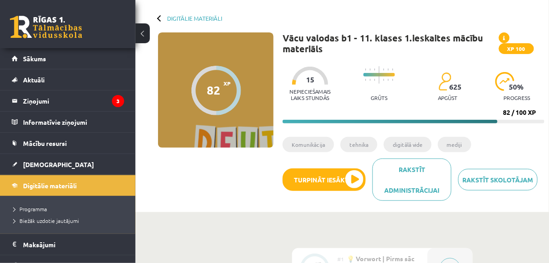
click at [506, 39] on span at bounding box center [504, 37] width 11 height 11
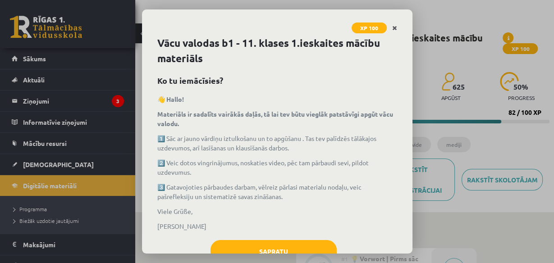
click at [395, 30] on icon "Close" at bounding box center [395, 28] width 5 height 6
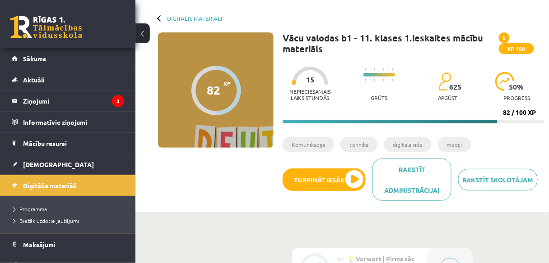
click at [514, 47] on span "XP 100" at bounding box center [516, 48] width 35 height 11
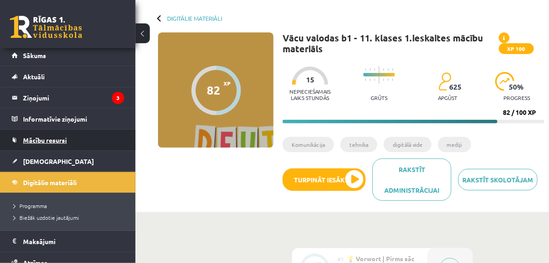
scroll to position [3, 0]
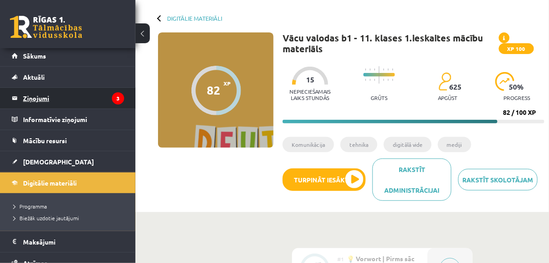
click at [80, 96] on legend "Ziņojumi 3" at bounding box center [73, 98] width 101 height 21
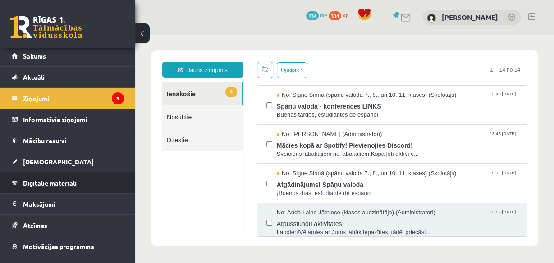
click at [65, 180] on span "Digitālie materiāli" at bounding box center [50, 183] width 54 height 8
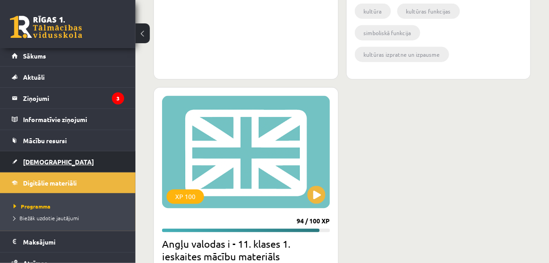
scroll to position [1155, 0]
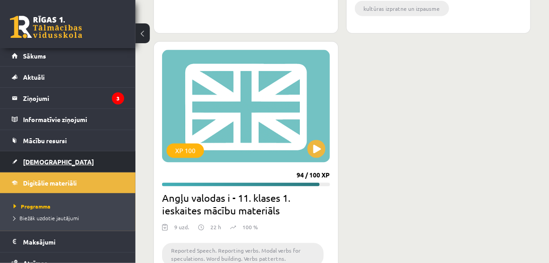
click at [36, 161] on span "[DEMOGRAPHIC_DATA]" at bounding box center [58, 162] width 71 height 8
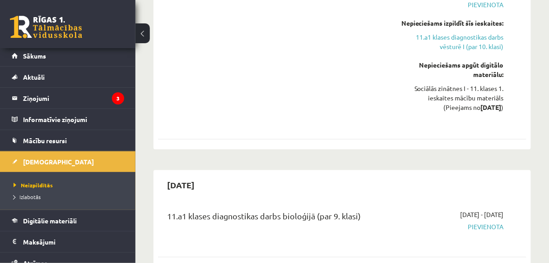
scroll to position [1191, 0]
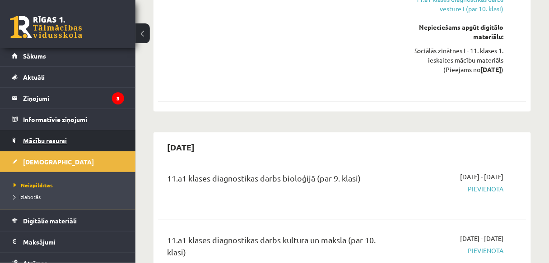
click at [60, 137] on span "Mācību resursi" at bounding box center [45, 141] width 44 height 8
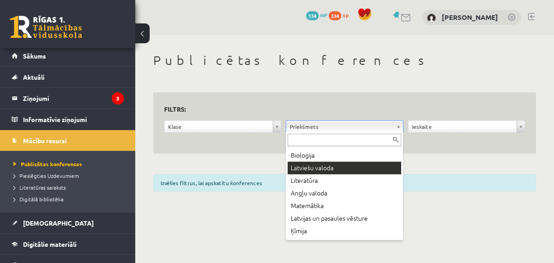
scroll to position [36, 0]
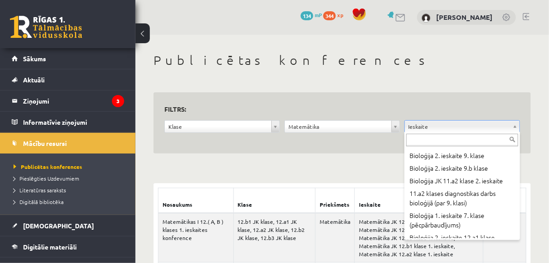
scroll to position [1222, 0]
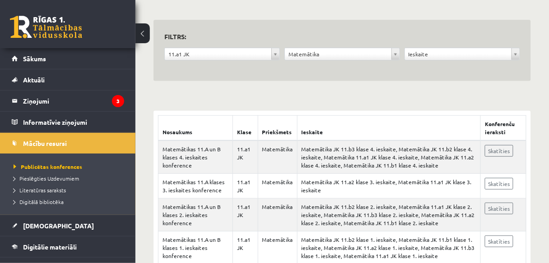
scroll to position [101, 0]
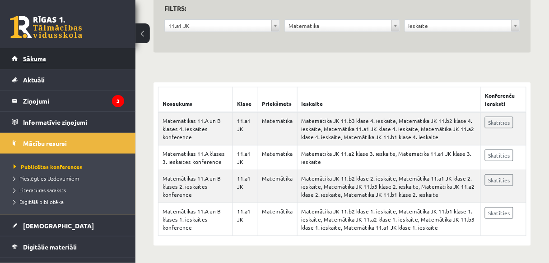
click at [75, 58] on link "Sākums" at bounding box center [68, 58] width 112 height 21
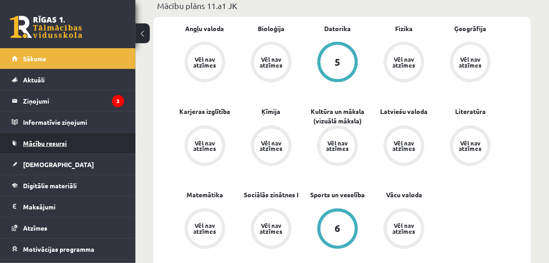
scroll to position [289, 0]
